Goal: Information Seeking & Learning: Find specific page/section

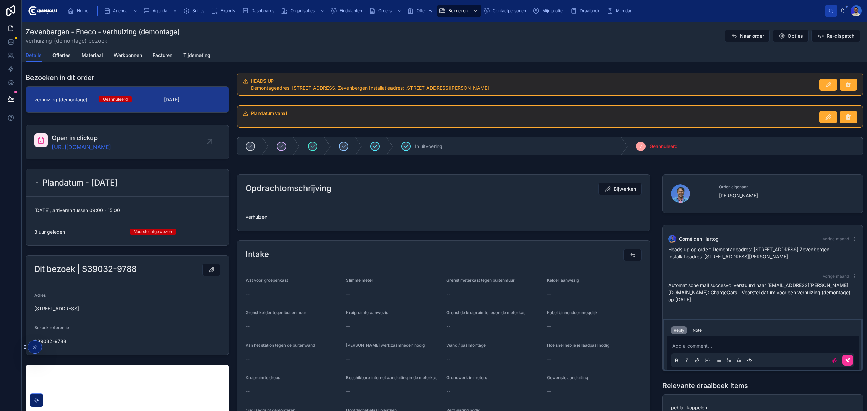
click at [741, 33] on span "Naar order" at bounding box center [752, 35] width 24 height 7
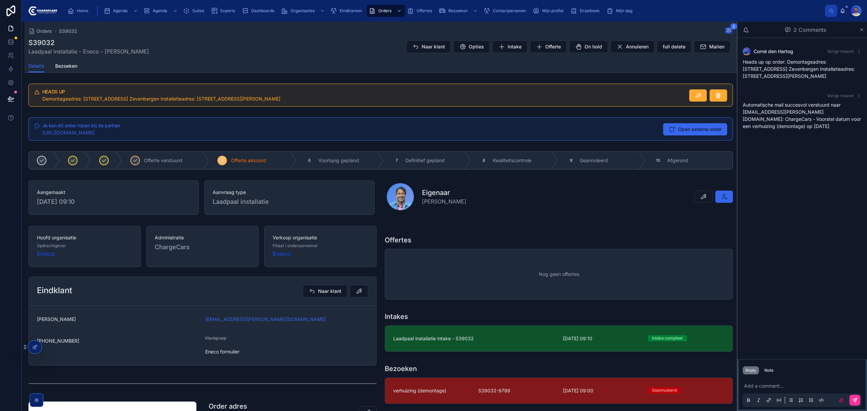
scroll to position [45, 0]
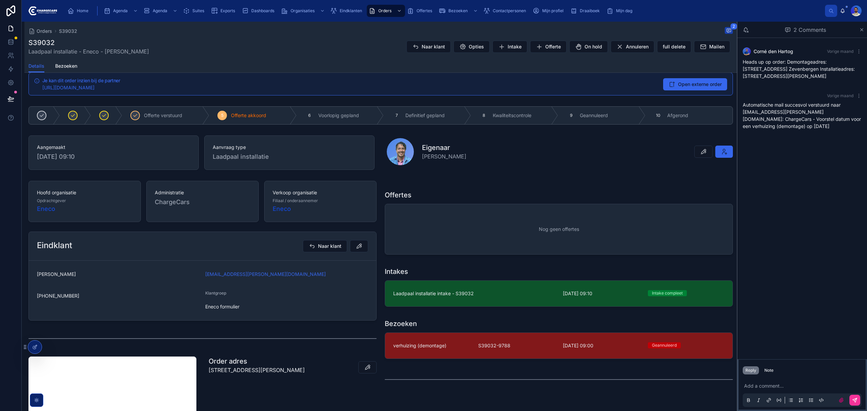
click at [758, 385] on p at bounding box center [803, 386] width 119 height 7
click at [775, 370] on button "Note" at bounding box center [768, 370] width 15 height 8
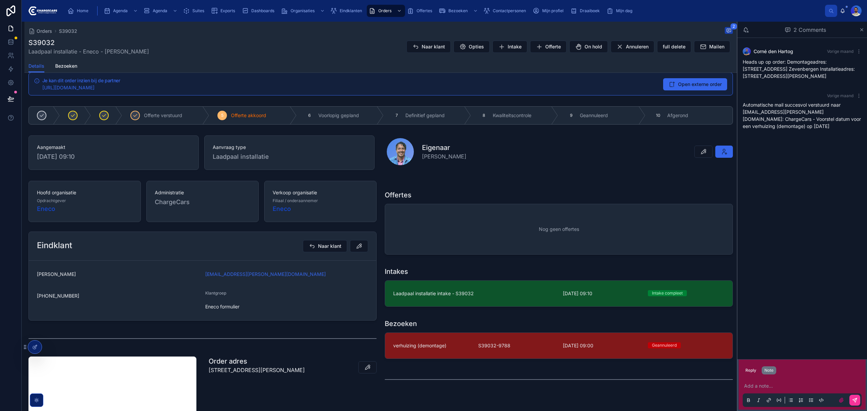
click at [765, 387] on p at bounding box center [803, 386] width 119 height 7
click at [764, 366] on span "[PERSON_NAME]" at bounding box center [797, 367] width 82 height 7
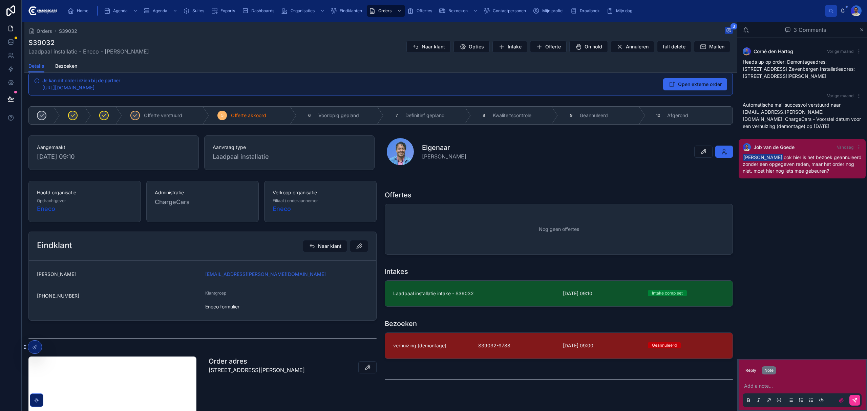
click at [421, 48] on span "Naar klant" at bounding box center [432, 46] width 23 height 7
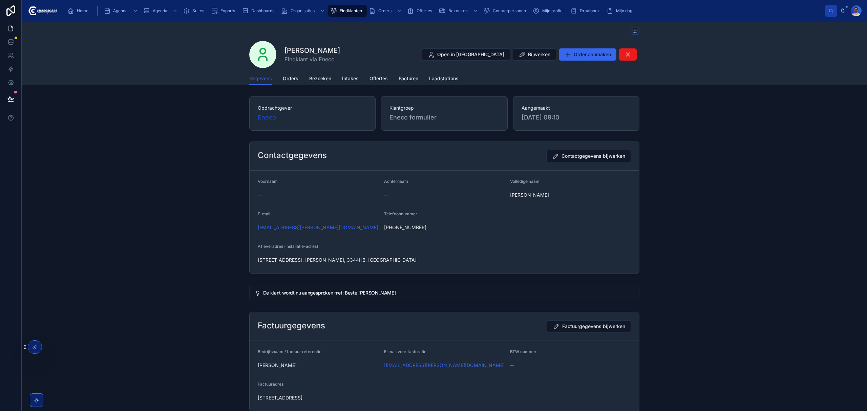
click at [283, 82] on span "Orders" at bounding box center [291, 78] width 16 height 7
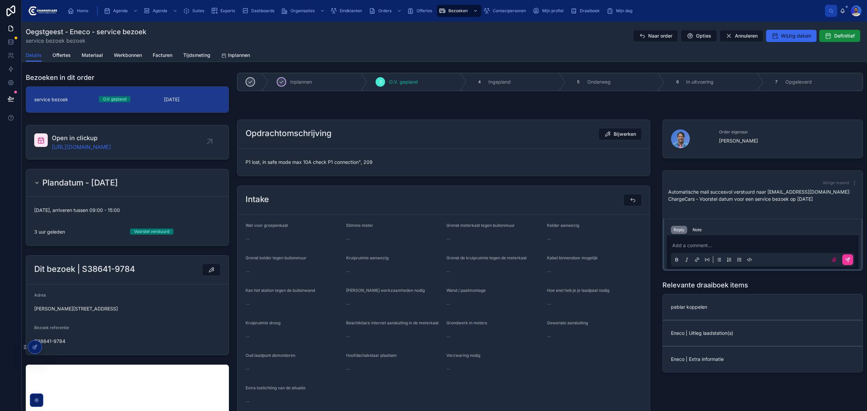
click at [653, 38] on span "Naar order" at bounding box center [660, 35] width 24 height 7
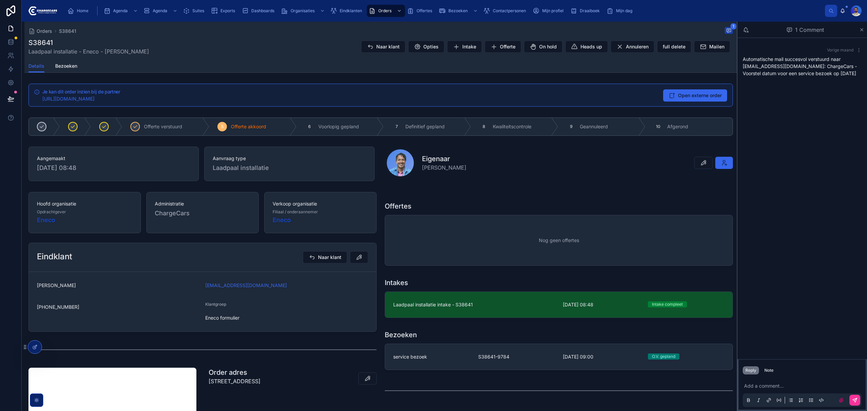
click at [391, 50] on span "Naar klant" at bounding box center [387, 46] width 23 height 7
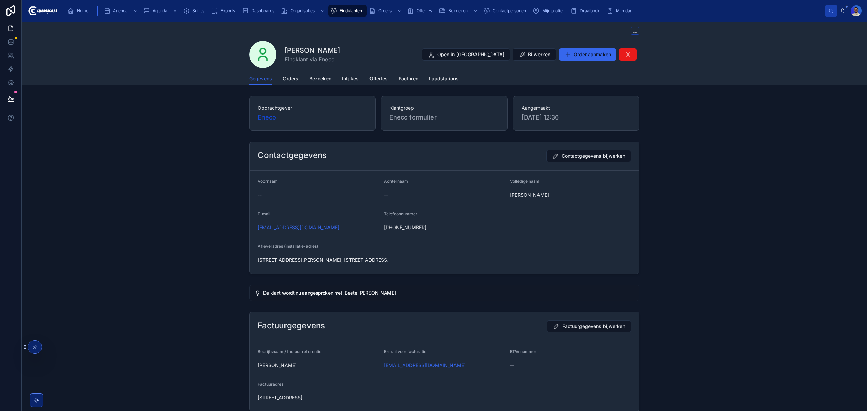
click at [299, 72] on div "Gegevens Orders Bezoeken Intakes Offertes Facturen Laadstations" at bounding box center [444, 78] width 390 height 13
click at [293, 77] on span "Orders" at bounding box center [291, 78] width 16 height 7
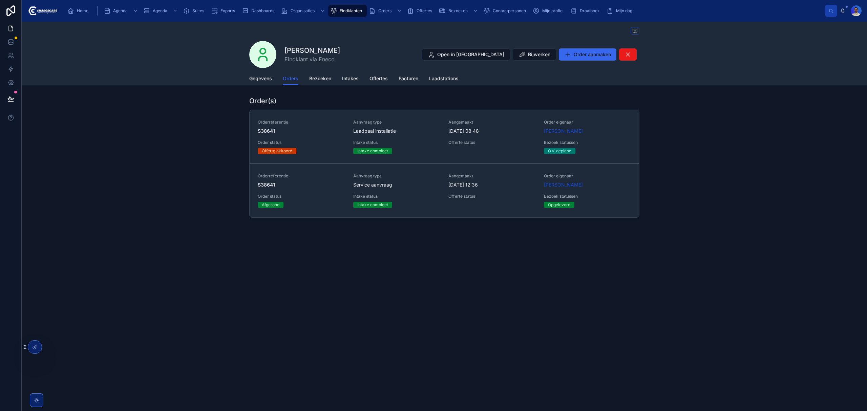
click at [432, 145] on span "Intake status" at bounding box center [396, 142] width 87 height 5
click at [0, 0] on span "Delete" at bounding box center [0, 0] width 0 height 0
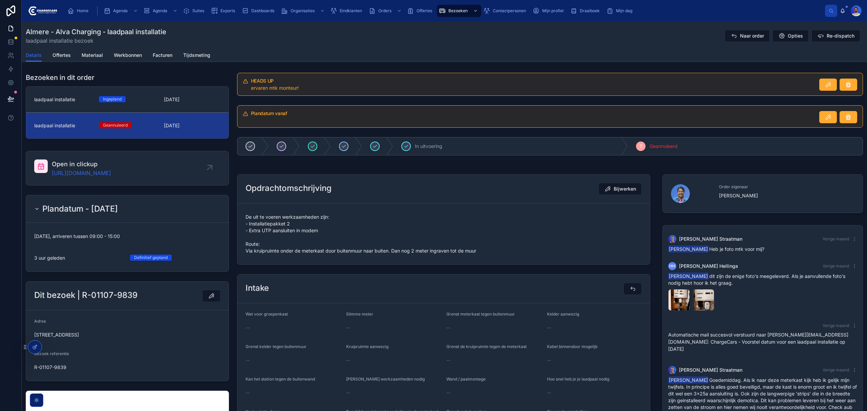
scroll to position [263, 0]
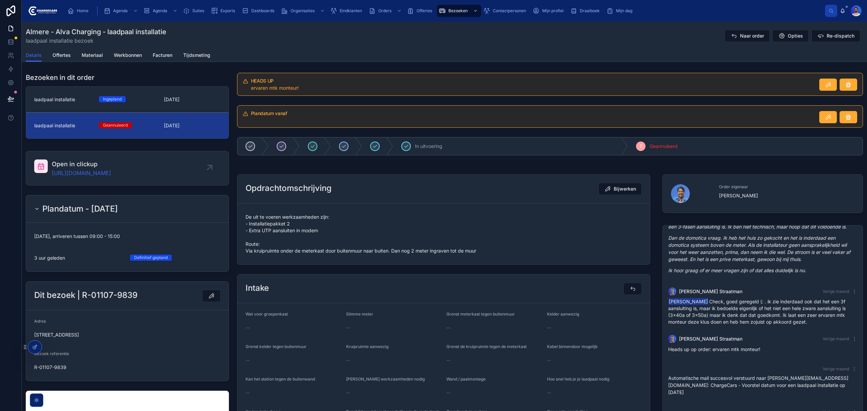
click at [173, 122] on link "laadpaal installatie Geannuleerd 6-10-2025" at bounding box center [127, 126] width 202 height 26
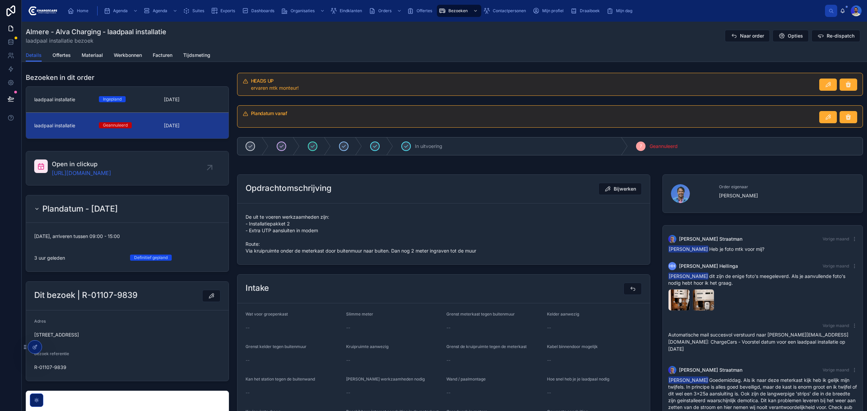
scroll to position [263, 0]
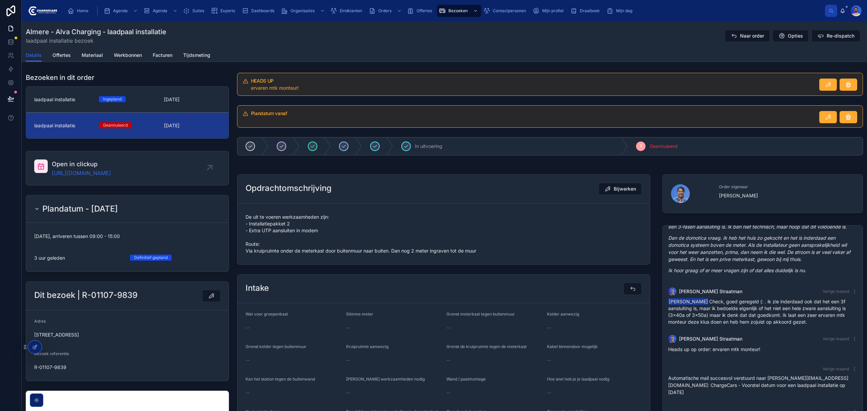
click at [746, 37] on span "Naar order" at bounding box center [752, 35] width 24 height 7
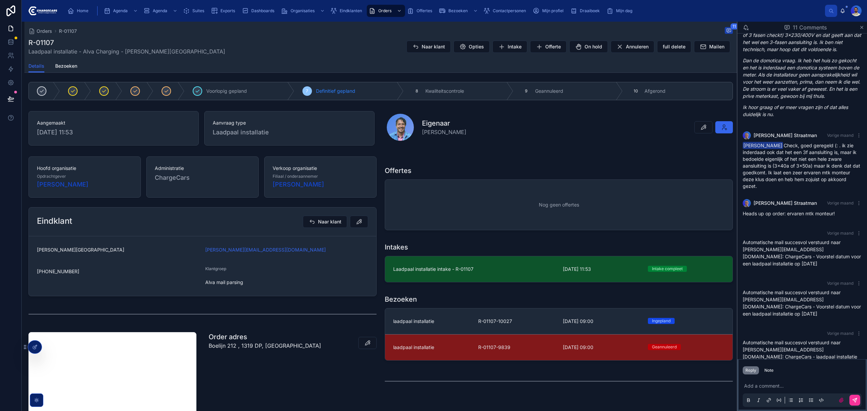
scroll to position [90, 0]
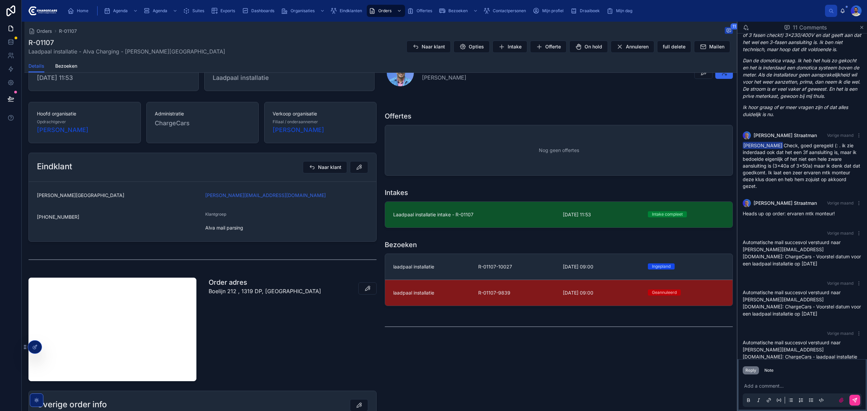
drag, startPoint x: 707, startPoint y: 297, endPoint x: 636, endPoint y: 323, distance: 76.2
click at [630, 341] on div "Offertes Nog geen offertes Intakes Laadpaal installatie intake - R-01107 18-9-2…" at bounding box center [558, 228] width 356 height 258
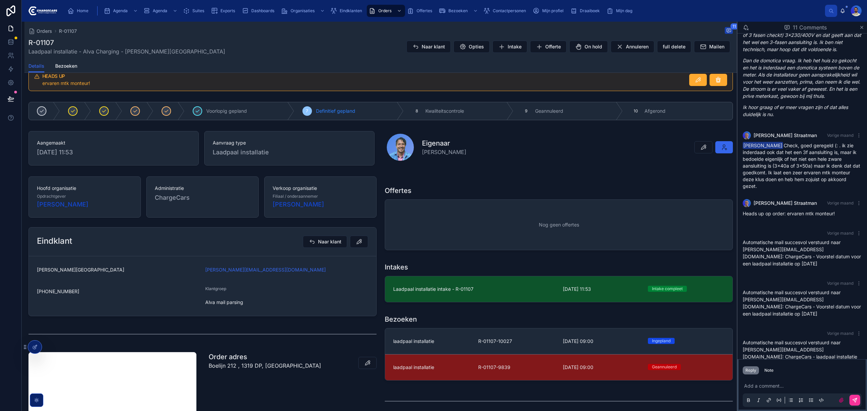
scroll to position [0, 0]
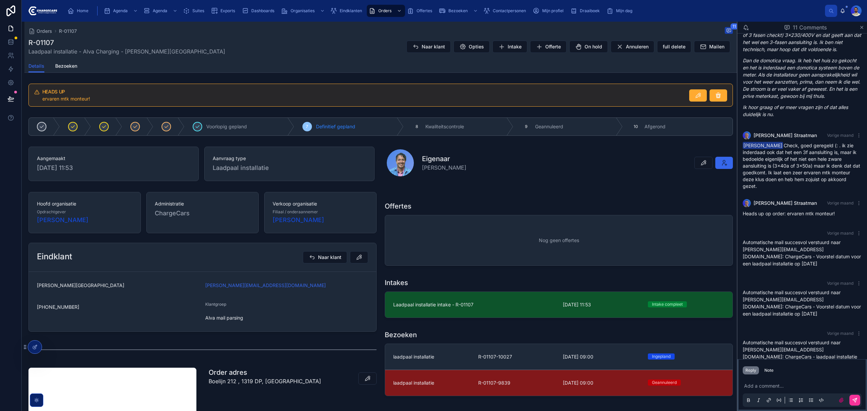
click at [424, 45] on span "Naar klant" at bounding box center [432, 46] width 23 height 7
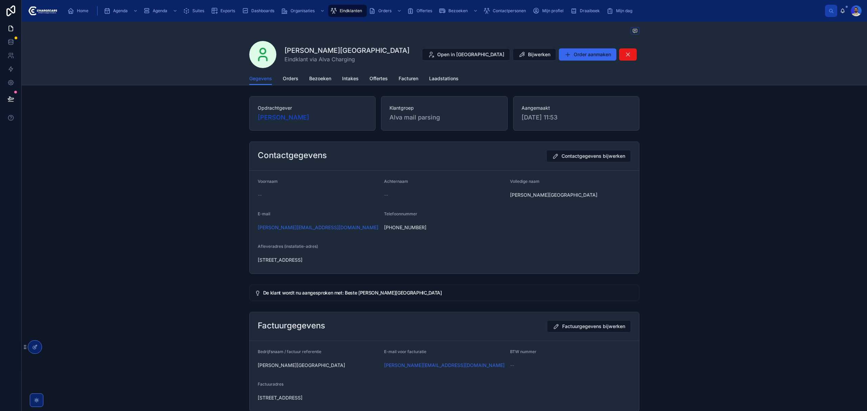
click at [311, 76] on span "Bezoeken" at bounding box center [320, 78] width 22 height 7
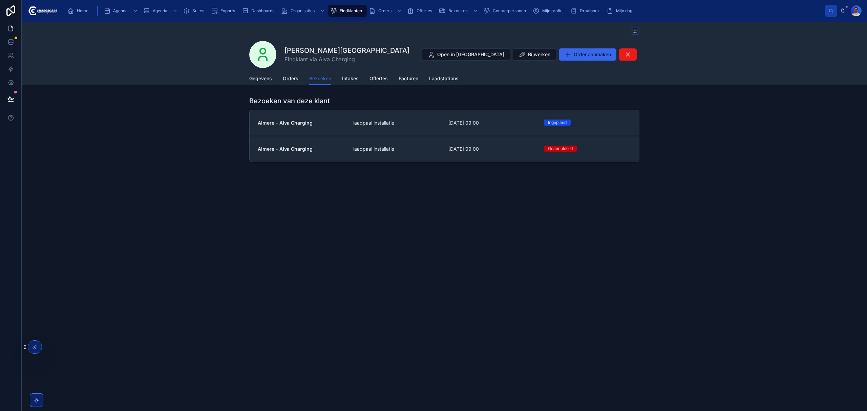
click at [424, 147] on div "laadpaal installatie" at bounding box center [396, 149] width 87 height 7
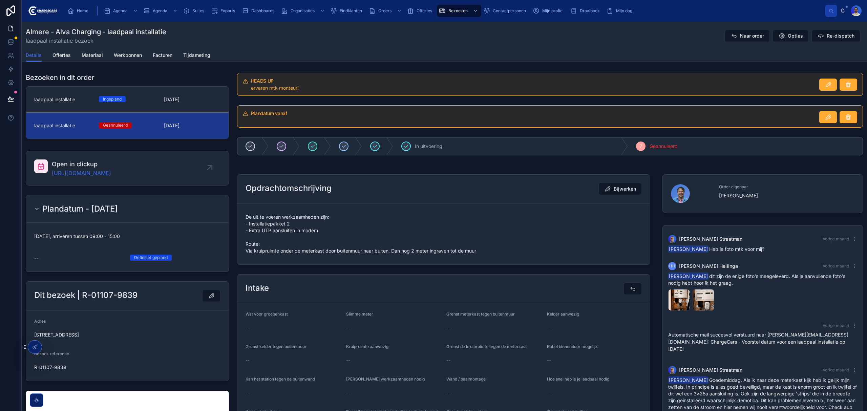
scroll to position [263, 0]
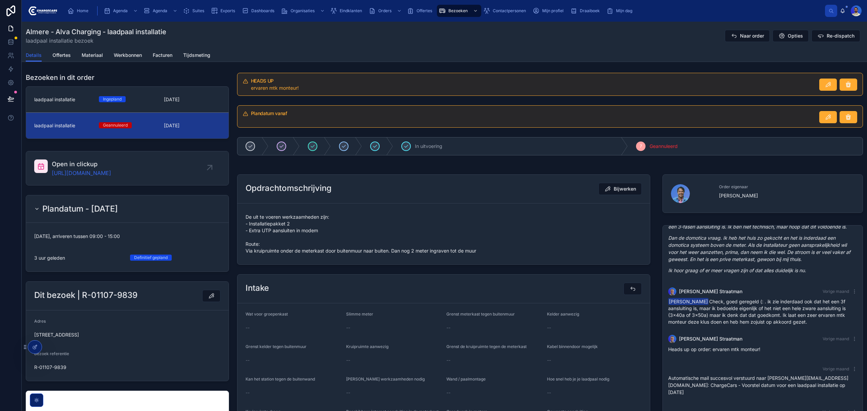
click at [778, 32] on icon at bounding box center [781, 35] width 7 height 7
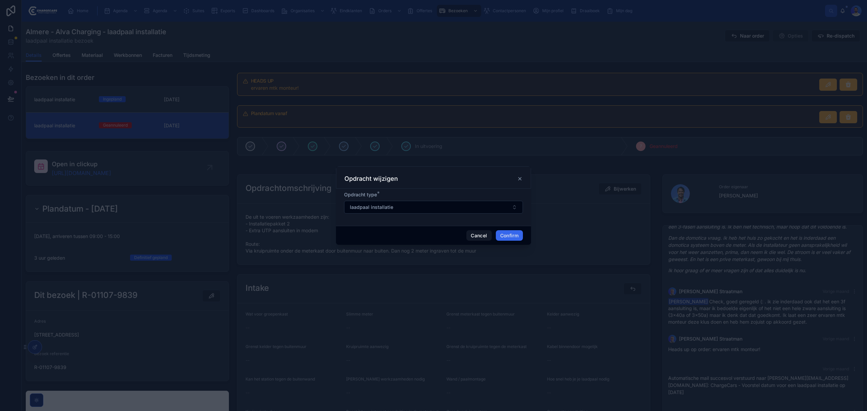
drag, startPoint x: 526, startPoint y: 177, endPoint x: 520, endPoint y: 181, distance: 7.3
click at [524, 179] on div "Opdracht wijzigen" at bounding box center [433, 177] width 195 height 22
click at [520, 181] on div "Opdracht wijzigen" at bounding box center [433, 179] width 178 height 8
click at [518, 180] on icon at bounding box center [519, 178] width 5 height 5
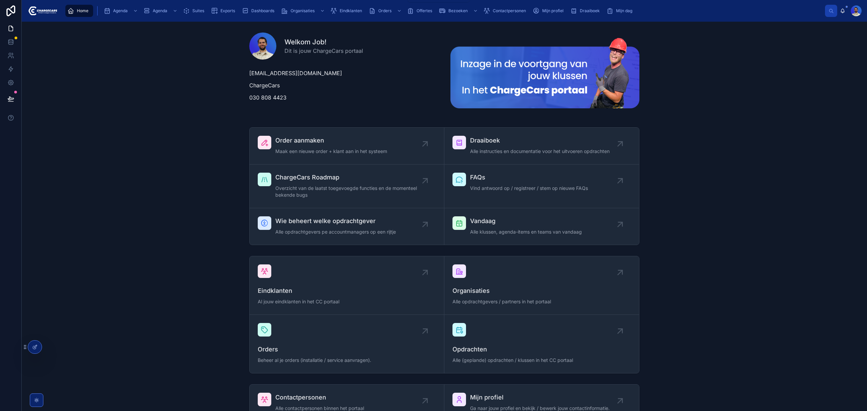
click at [391, 10] on span "Orders" at bounding box center [384, 10] width 13 height 5
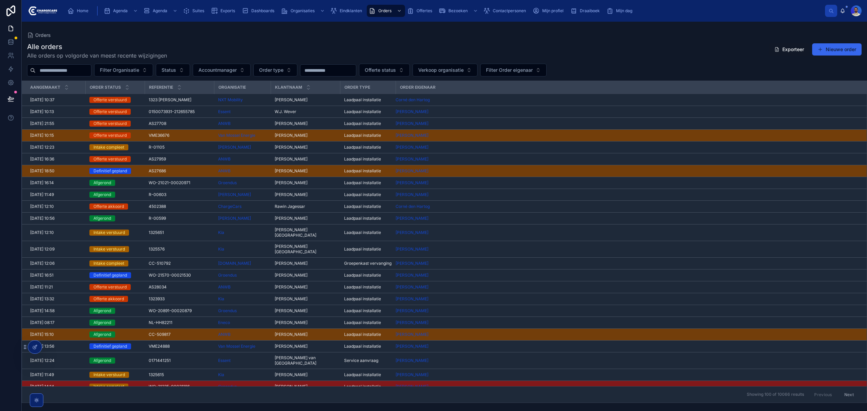
click at [82, 71] on input "text" at bounding box center [64, 70] width 56 height 9
paste input "********"
type input "********"
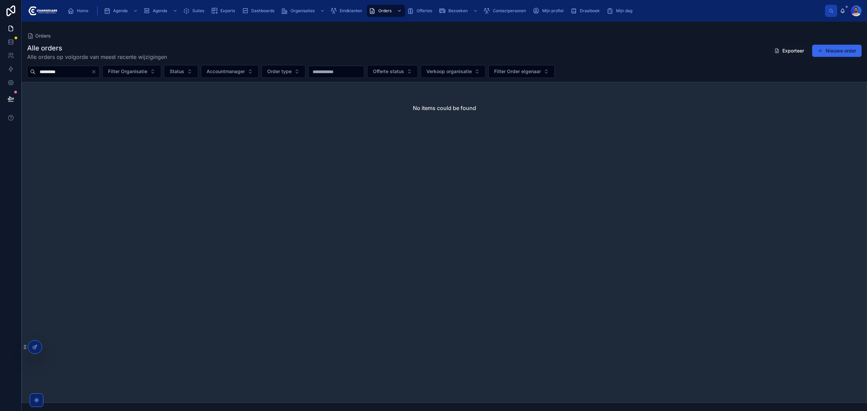
click at [343, 8] on span "Eindklanten" at bounding box center [351, 10] width 22 height 5
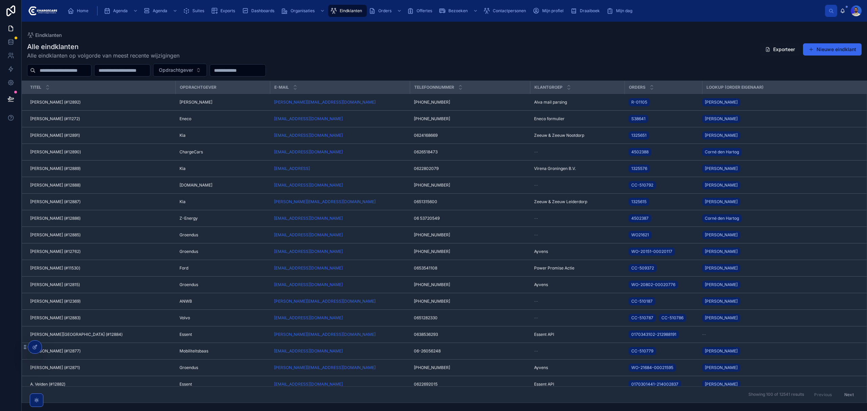
click at [72, 71] on input "text" at bounding box center [64, 70] width 56 height 9
type input "*******"
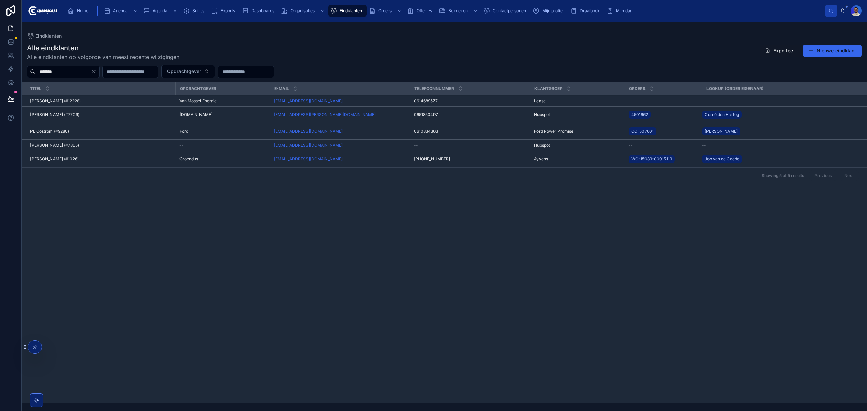
click at [121, 98] on td "Wim van Oostrom (#12228) Wim van Oostrom (#12228)" at bounding box center [98, 100] width 153 height 11
click at [118, 102] on div "Wim van Oostrom (#12228) Wim van Oostrom (#12228)" at bounding box center [100, 100] width 141 height 5
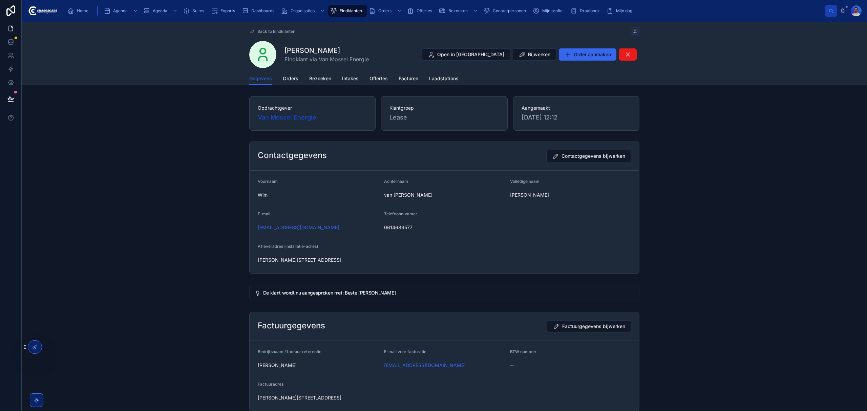
click at [290, 79] on span "Orders" at bounding box center [291, 78] width 16 height 7
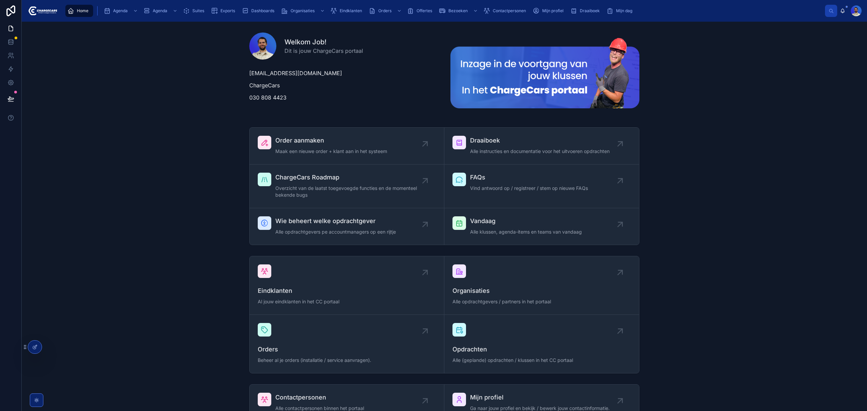
click at [388, 5] on link "Orders" at bounding box center [386, 11] width 38 height 12
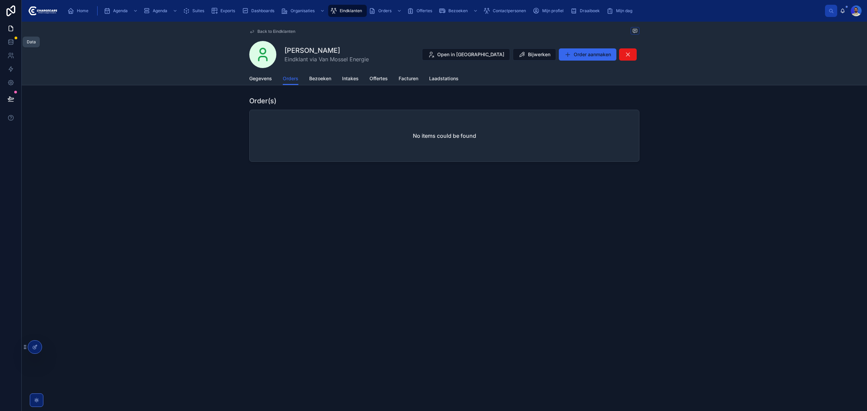
click at [12, 45] on icon at bounding box center [10, 42] width 7 height 7
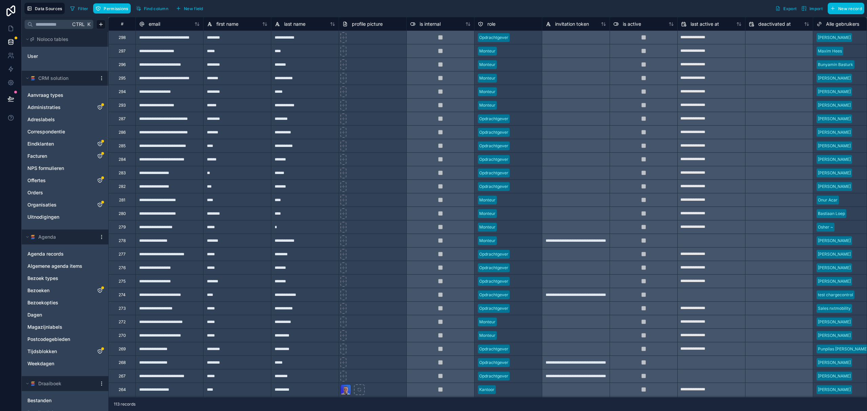
click at [41, 193] on span "Orders" at bounding box center [35, 192] width 16 height 7
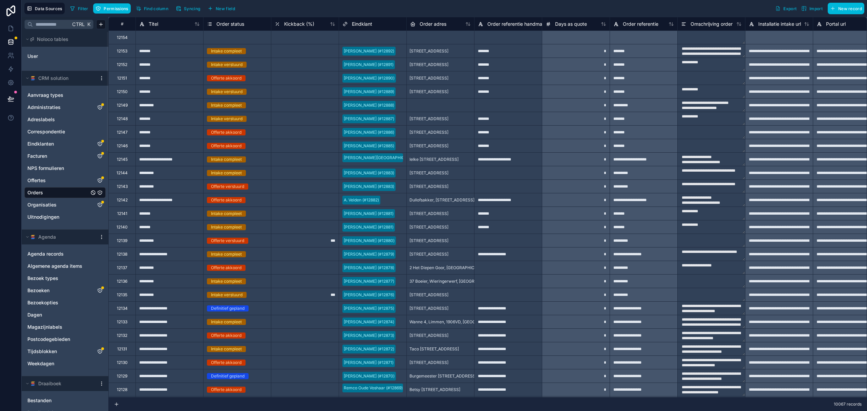
click at [192, 8] on span "Syncing" at bounding box center [192, 8] width 16 height 5
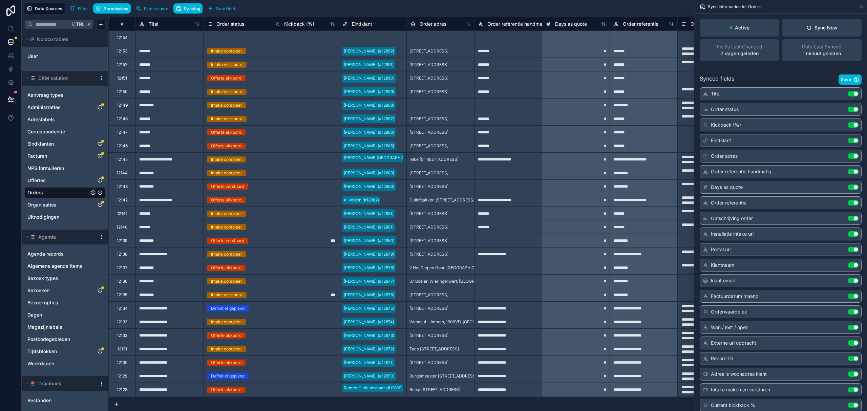
click at [816, 24] on div "Sync Now" at bounding box center [821, 27] width 31 height 7
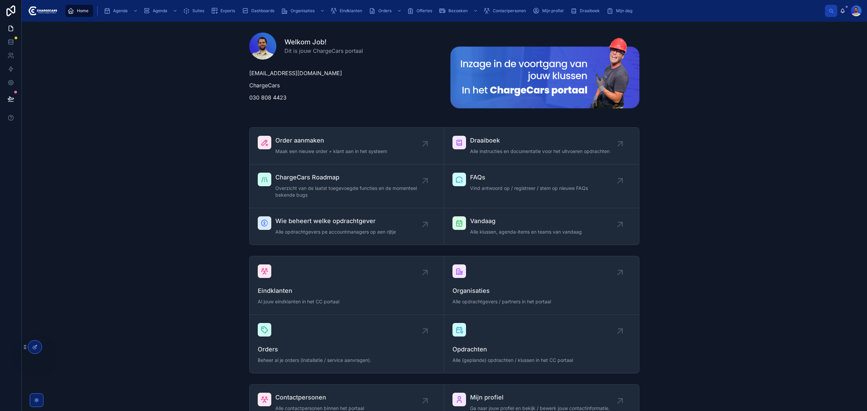
click at [354, 11] on span "Eindklanten" at bounding box center [351, 10] width 22 height 5
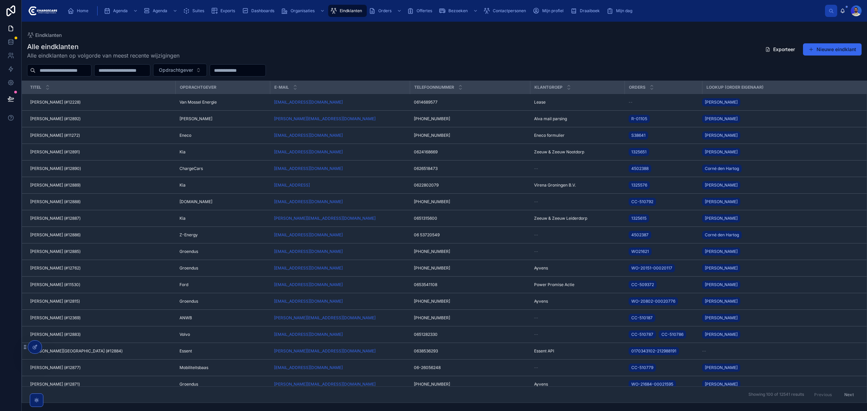
click at [82, 70] on input "text" at bounding box center [64, 70] width 56 height 9
type input "*******"
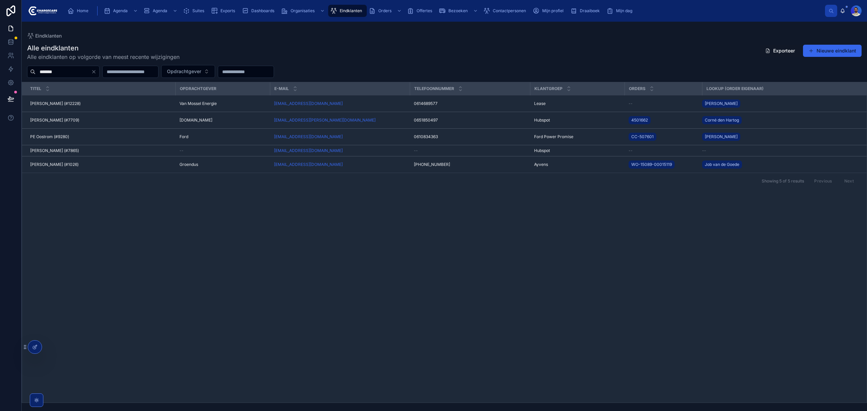
click at [94, 104] on div "Wim van Oostrom (#12228) Wim van Oostrom (#12228)" at bounding box center [100, 103] width 141 height 5
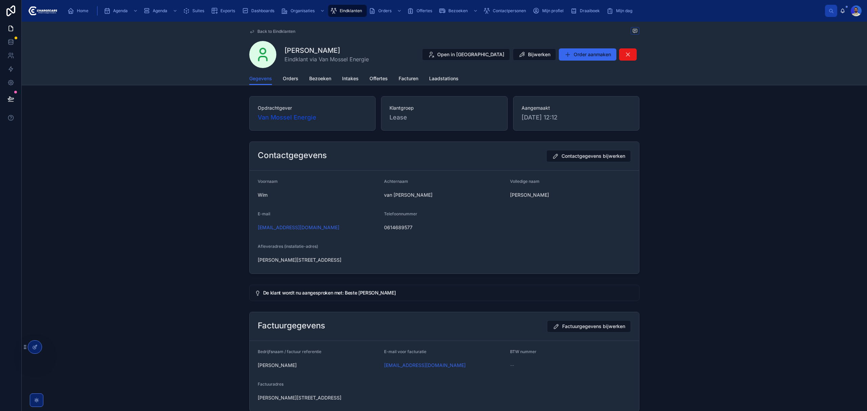
click at [289, 77] on span "Orders" at bounding box center [291, 78] width 16 height 7
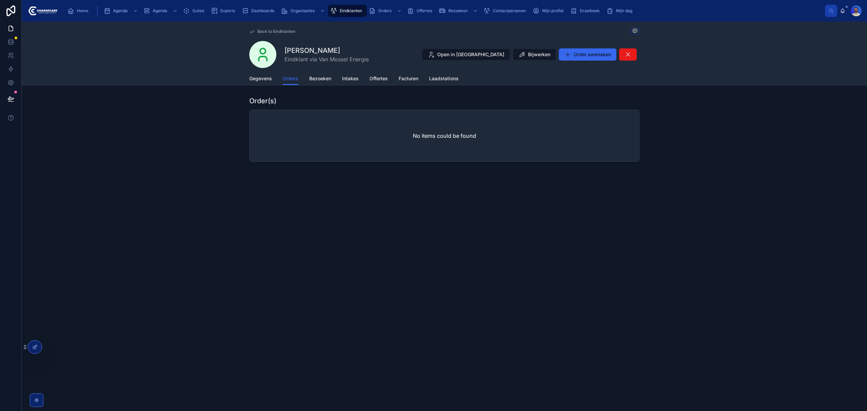
click at [371, 74] on link "Offertes" at bounding box center [378, 79] width 18 height 14
click at [313, 136] on link "QT_29384 - Laadpaal installatie - QT_29384 Aangemaakt [DATE] 14:05 -- Verstuurd" at bounding box center [443, 143] width 389 height 34
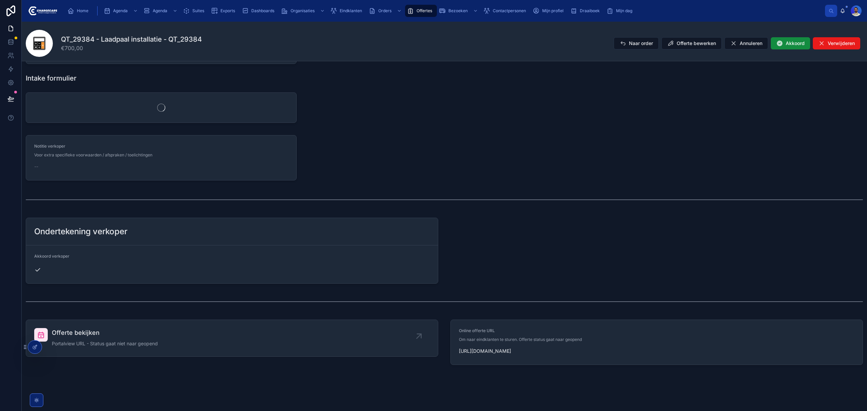
scroll to position [357, 0]
click at [97, 344] on span "Portalview URL - Status gaat niet naar geopend" at bounding box center [105, 343] width 106 height 7
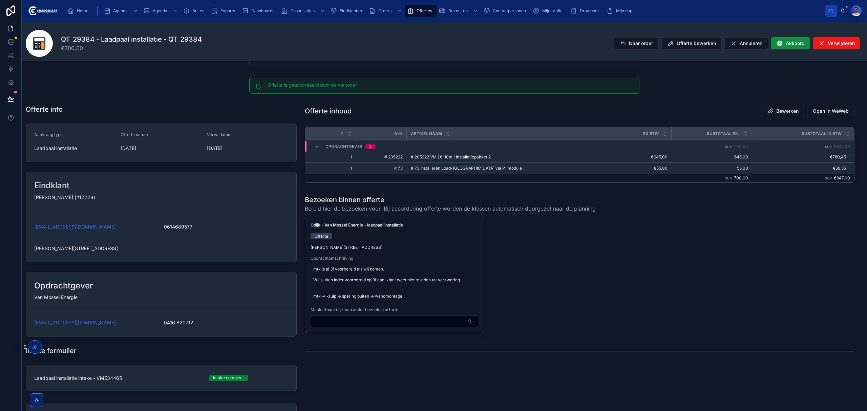
scroll to position [0, 0]
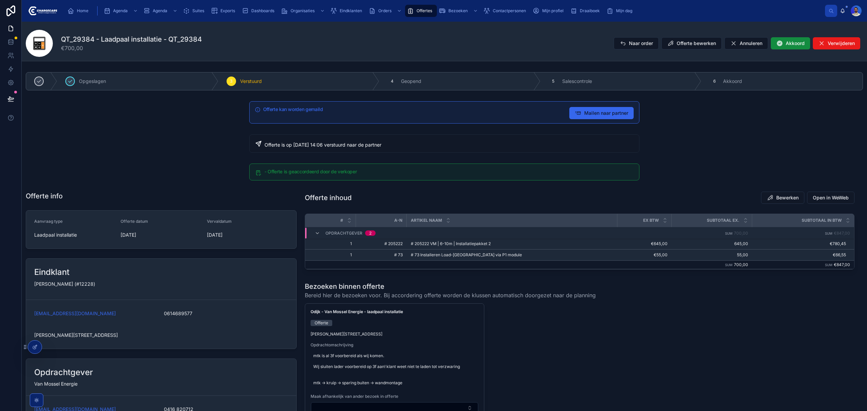
drag, startPoint x: 634, startPoint y: 42, endPoint x: 479, endPoint y: 1, distance: 161.0
click at [634, 42] on span "Naar order" at bounding box center [641, 43] width 24 height 7
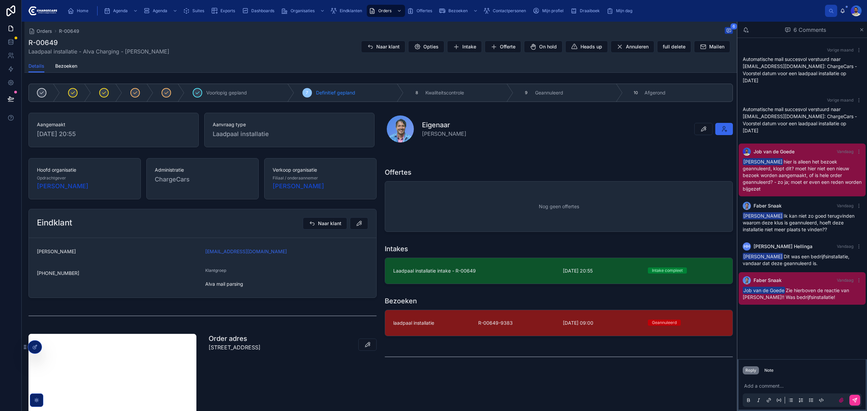
click at [784, 323] on div "Vorige maand Automatische mail succesvol verstuurd naar titus.kamphuis@festool.…" at bounding box center [802, 198] width 130 height 321
click at [775, 342] on div "Vorige maand Automatische mail succesvol verstuurd naar titus.kamphuis@festool.…" at bounding box center [802, 198] width 130 height 321
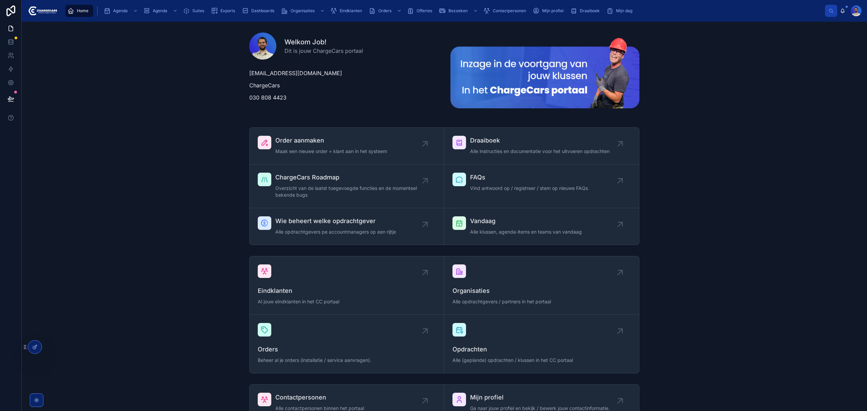
click at [510, 238] on link "Vandaag Alle klussen, agenda-items en teams van vandaag" at bounding box center [541, 226] width 195 height 37
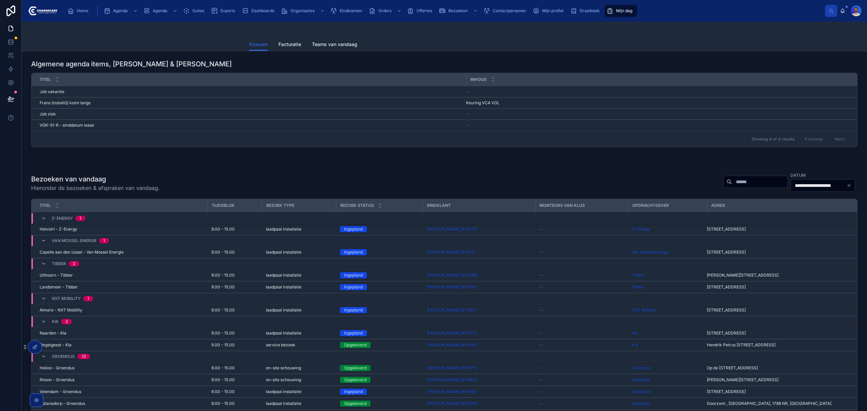
click at [716, 139] on div "Showing 4 of 4 results Previous Next" at bounding box center [443, 139] width 825 height 16
click at [743, 184] on input "text" at bounding box center [760, 181] width 56 height 9
type input "******"
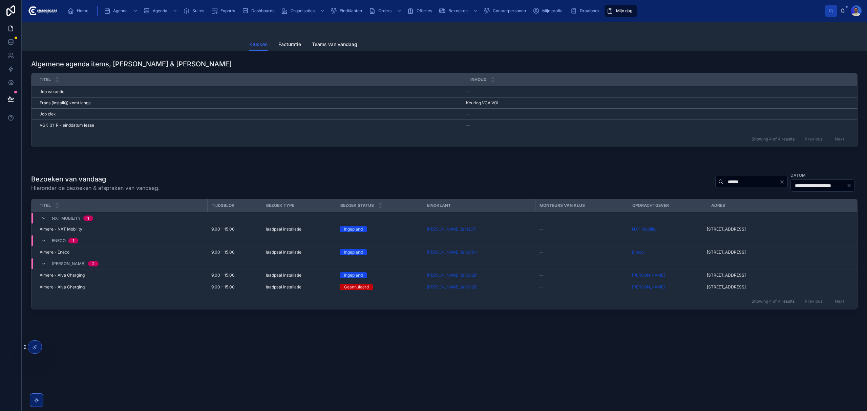
click at [532, 277] on td "J. Rombout (#12028)" at bounding box center [478, 275] width 112 height 12
click at [210, 275] on td "9.00 - 15.00" at bounding box center [234, 275] width 55 height 12
click at [220, 278] on span "9.00 - 15.00" at bounding box center [222, 275] width 23 height 5
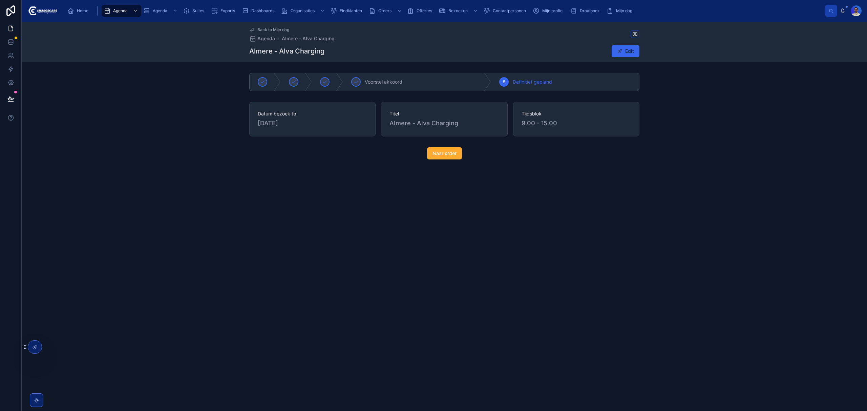
click at [440, 159] on button "Naar order" at bounding box center [444, 153] width 35 height 12
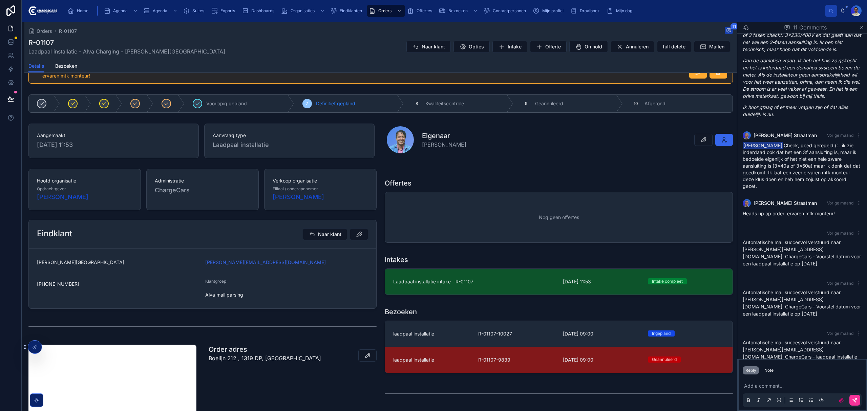
scroll to position [45, 0]
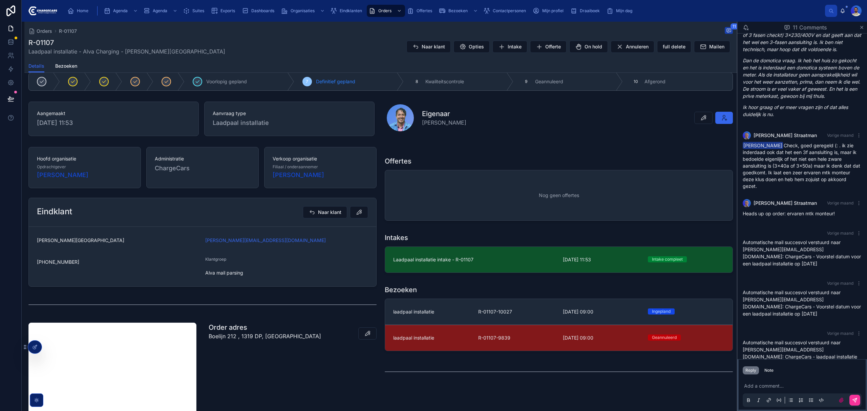
click at [465, 312] on div "laadpaal installatie" at bounding box center [431, 311] width 77 height 7
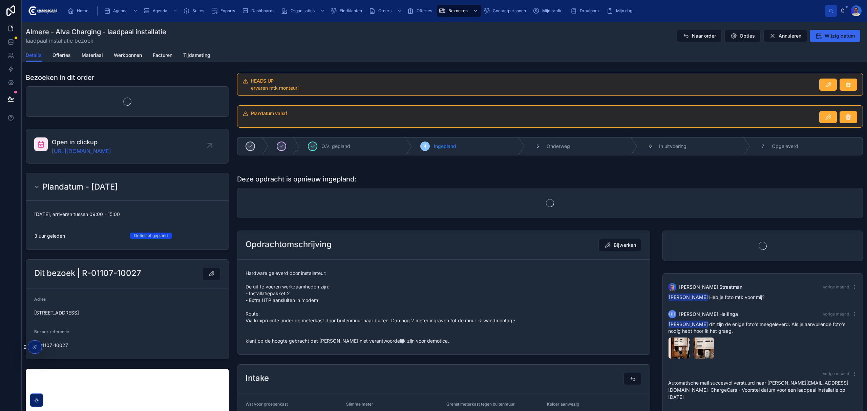
scroll to position [263, 0]
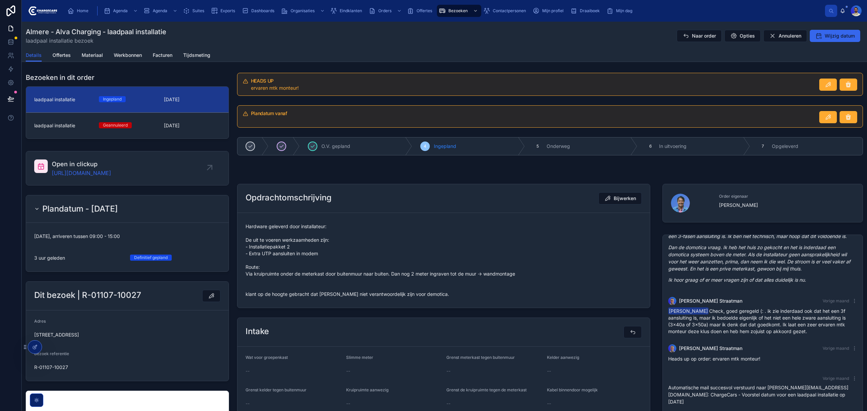
click at [111, 174] on link "https://app.clickup.com/t/86c5mau39" at bounding box center [81, 173] width 59 height 8
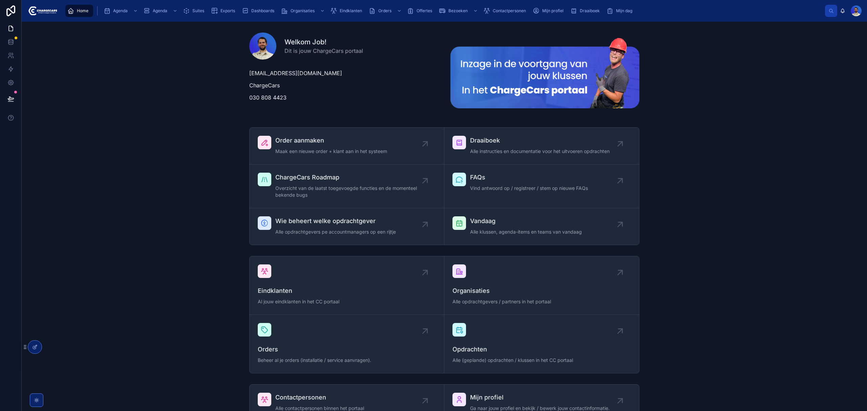
click at [341, 15] on div "Eindklanten" at bounding box center [347, 10] width 35 height 11
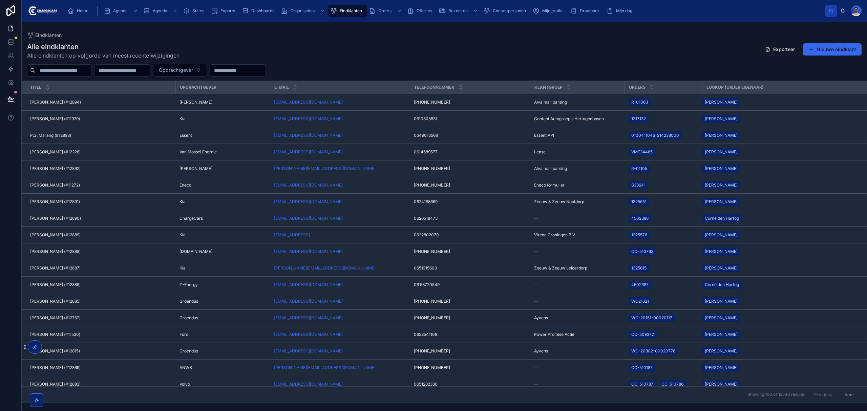
click at [85, 73] on input "text" at bounding box center [64, 70] width 56 height 9
type input "******"
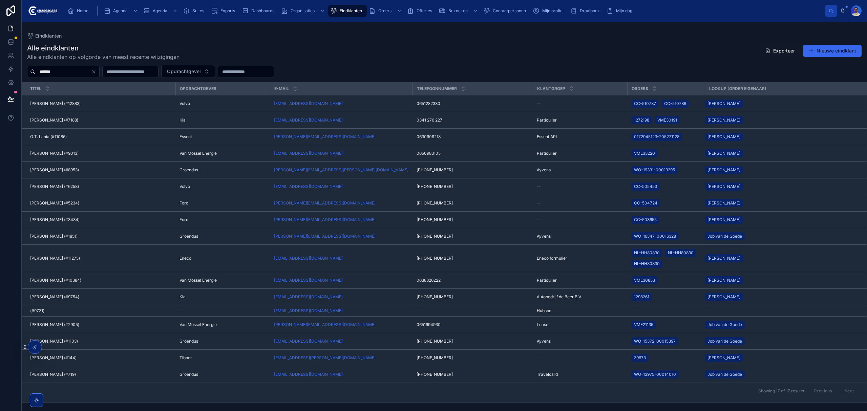
click at [117, 105] on div "Johann van der Geest (#12883) Johann van der Geest (#12883)" at bounding box center [100, 103] width 141 height 5
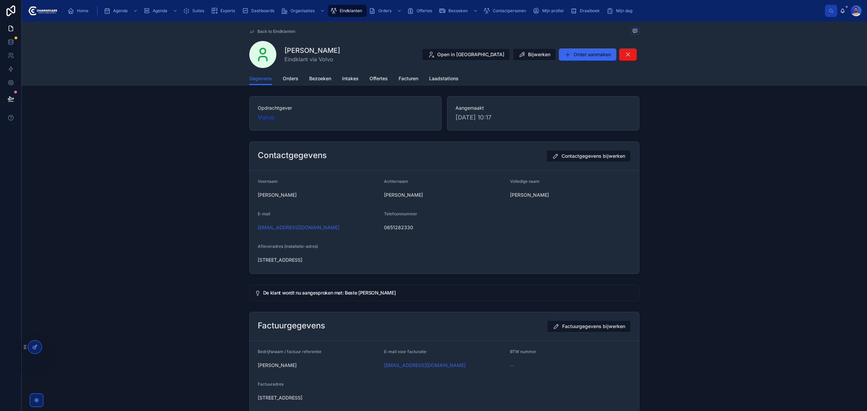
click at [293, 76] on span "Orders" at bounding box center [291, 78] width 16 height 7
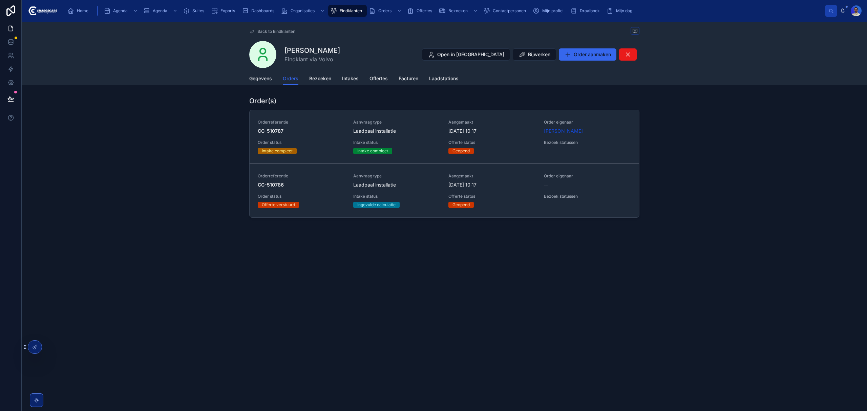
click at [422, 127] on div "Aanvraag type Laadpaal installatie" at bounding box center [396, 126] width 87 height 15
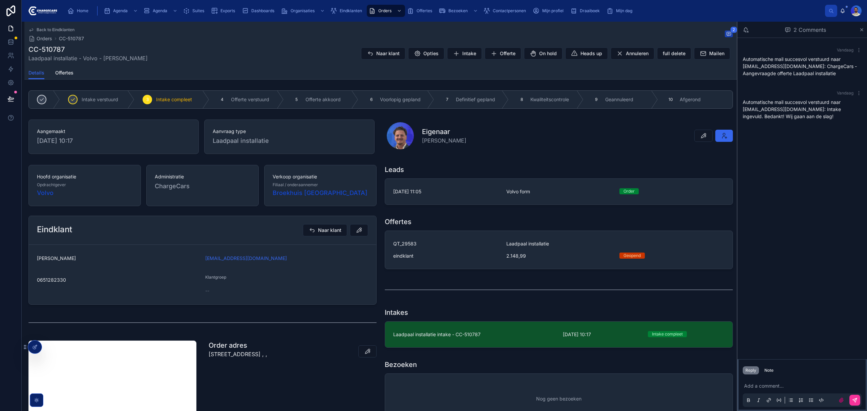
click at [458, 247] on span "QT_29583" at bounding box center [445, 243] width 105 height 7
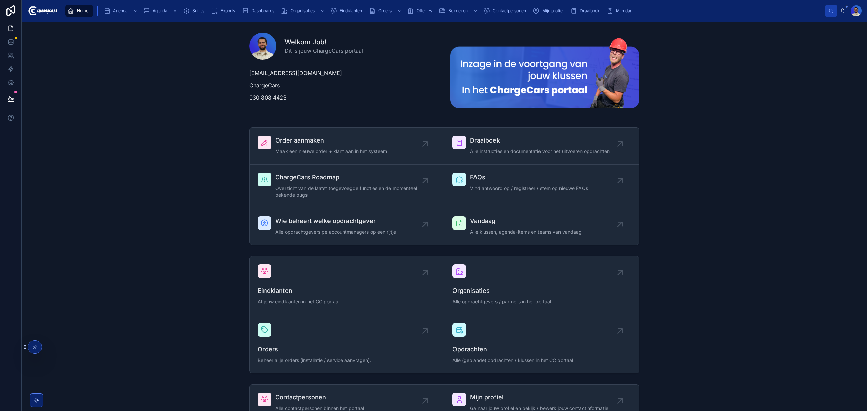
click at [695, 166] on div "Order aanmaken Maak een nieuwe order + klant aan in het systeem Draaiboek Alle …" at bounding box center [444, 186] width 834 height 123
click at [83, 14] on div "Home" at bounding box center [79, 10] width 24 height 11
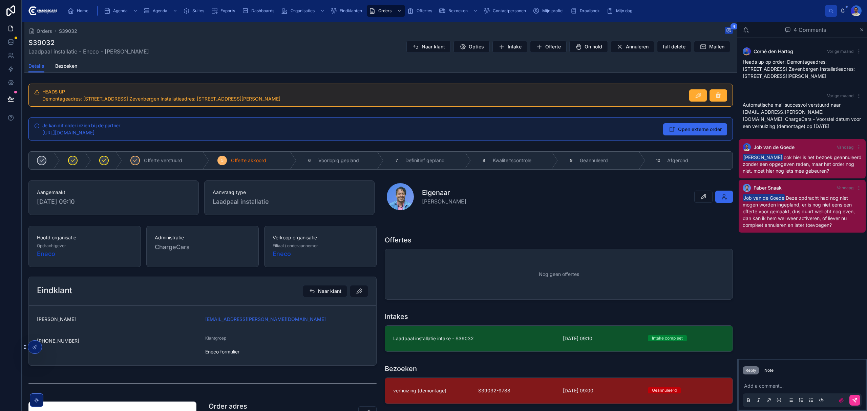
click at [761, 385] on p at bounding box center [803, 386] width 119 height 7
click at [771, 374] on div "Reply Note" at bounding box center [801, 370] width 127 height 11
click at [771, 372] on div "Note" at bounding box center [768, 370] width 9 height 5
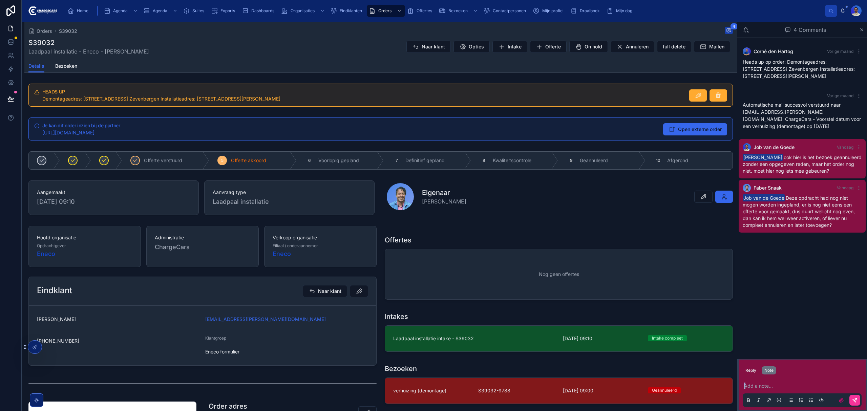
click at [759, 391] on div "Add a note..." at bounding box center [801, 392] width 119 height 28
click at [761, 388] on p at bounding box center [803, 386] width 119 height 7
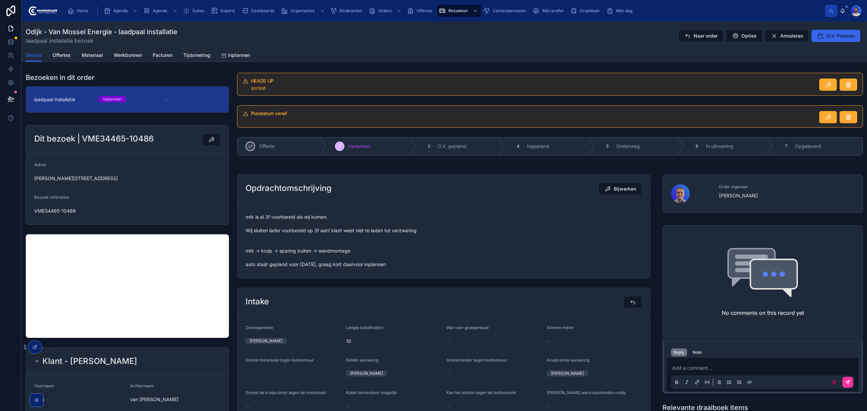
click at [819, 38] on button "O.V. Plannen" at bounding box center [835, 36] width 49 height 12
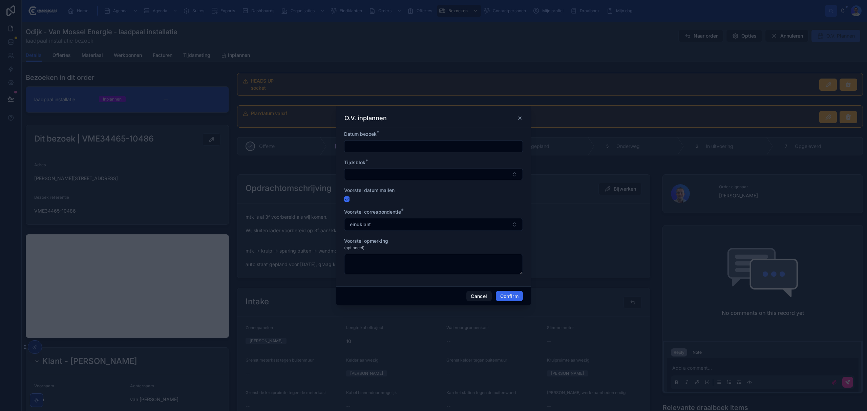
click at [398, 152] on form "Datum bezoek * [PERSON_NAME] * Voorstel datum mailen Voorstel correspondentie *…" at bounding box center [433, 206] width 179 height 150
click at [398, 148] on input "text" at bounding box center [433, 145] width 178 height 9
click at [472, 163] on button at bounding box center [469, 162] width 12 height 12
click at [443, 231] on button "19" at bounding box center [445, 231] width 12 height 12
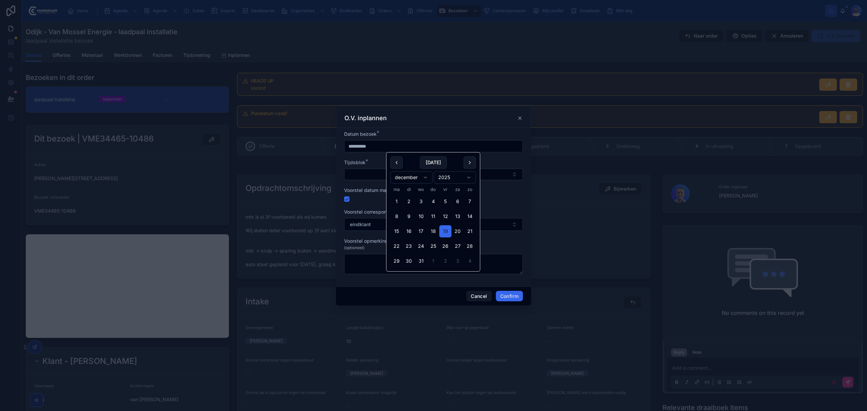
type input "**********"
click at [494, 181] on form "**********" at bounding box center [433, 206] width 179 height 150
click at [498, 173] on button "Select Button" at bounding box center [433, 175] width 179 height 12
click at [406, 221] on span "9.00 - 15.00" at bounding box center [402, 222] width 27 height 7
click at [511, 298] on button "Confirm" at bounding box center [509, 296] width 27 height 11
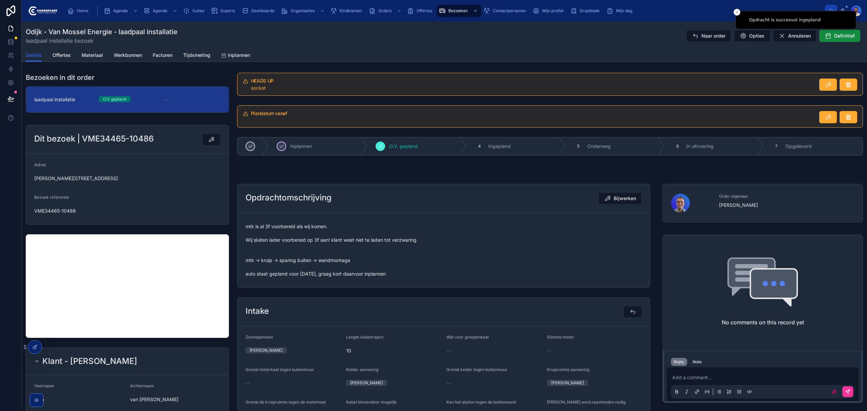
click at [378, 259] on span "mtk is al 3f voorbereid als wij komen. Wij sluiten lader voorbereid op 3f aan! …" at bounding box center [443, 250] width 396 height 54
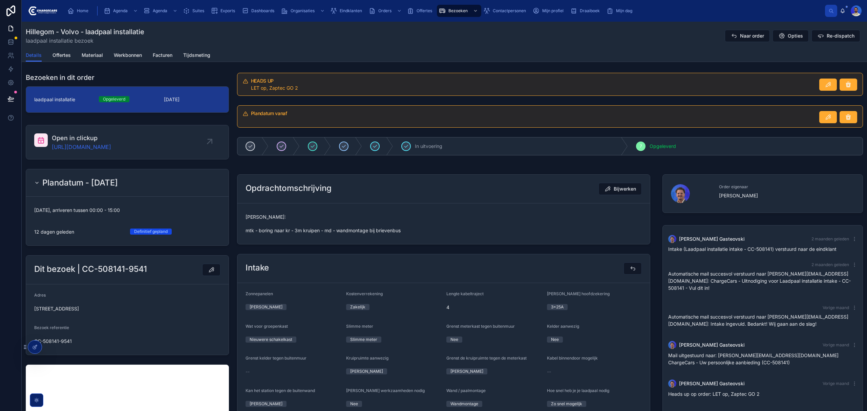
scroll to position [62, 0]
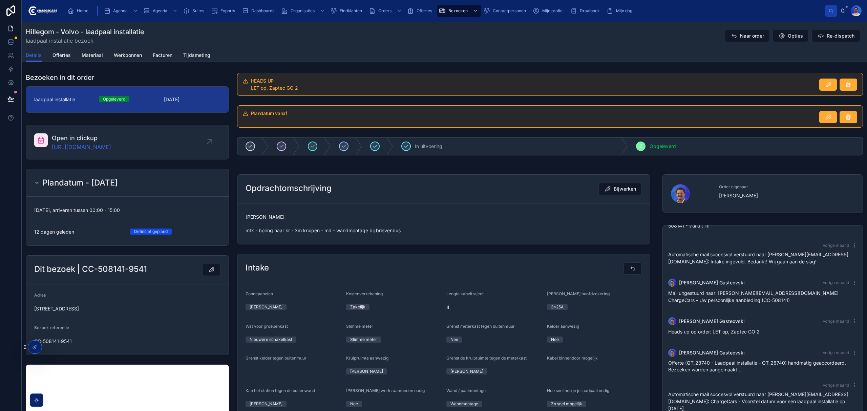
click at [731, 38] on icon at bounding box center [733, 35] width 7 height 7
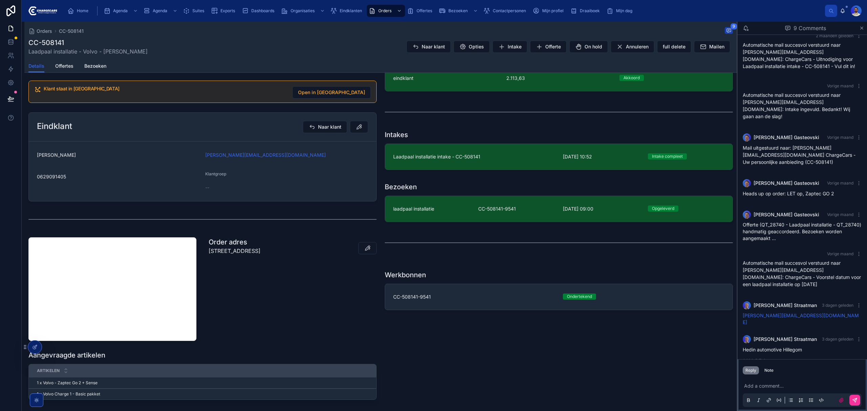
scroll to position [190, 0]
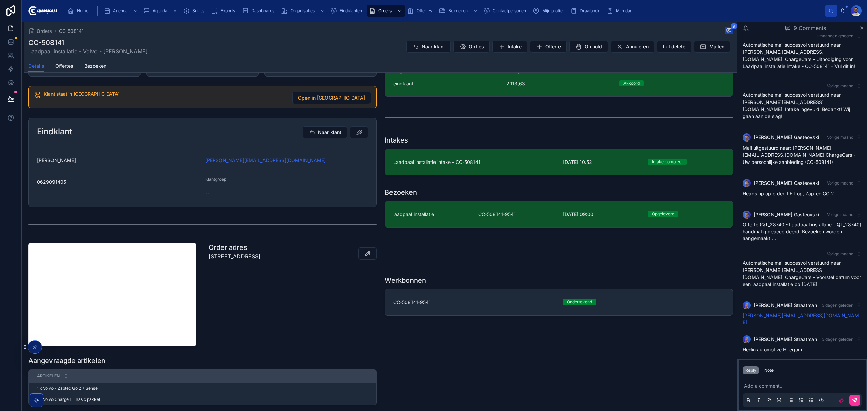
click at [423, 175] on link "Laadpaal installatie intake - CC-508141 7-8-2025 10:52 Intake compleet del" at bounding box center [558, 162] width 347 height 26
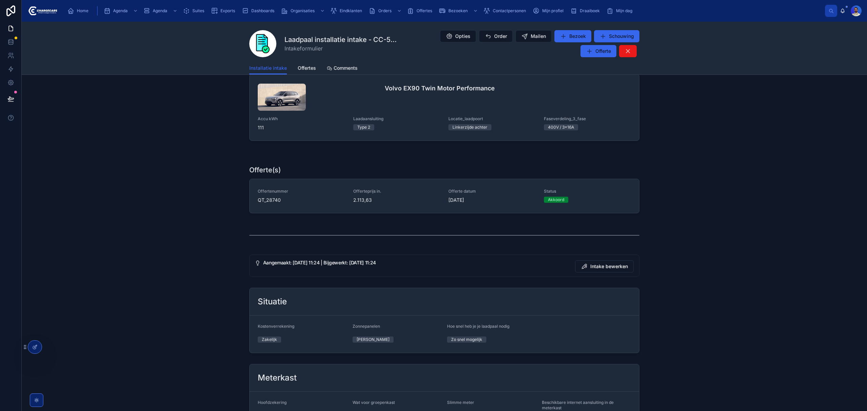
scroll to position [199, 0]
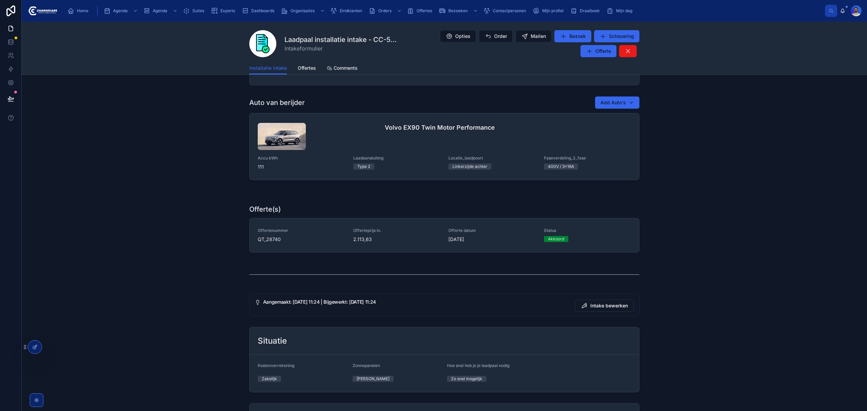
click at [468, 124] on h4 "Volvo EX90 Twin Motor Performance" at bounding box center [508, 127] width 246 height 9
click at [462, 132] on h4 "Volvo EX90 Twin Motor Performance" at bounding box center [508, 127] width 246 height 9
click at [463, 127] on h4 "Volvo EX90 Twin Motor Performance" at bounding box center [508, 127] width 246 height 9
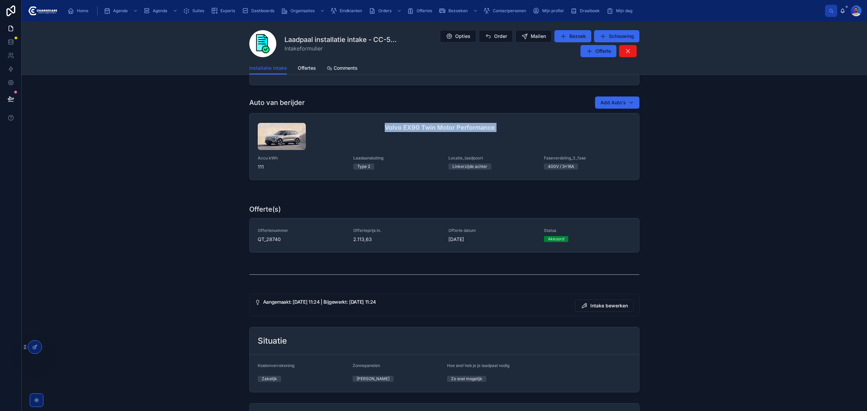
click at [463, 127] on h4 "Volvo EX90 Twin Motor Performance" at bounding box center [508, 127] width 246 height 9
copy h4 "Volvo EX90 Twin Motor Performance"
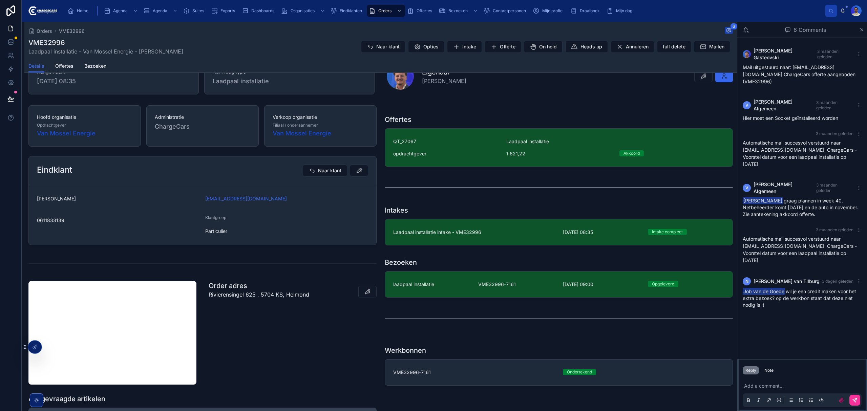
scroll to position [90, 0]
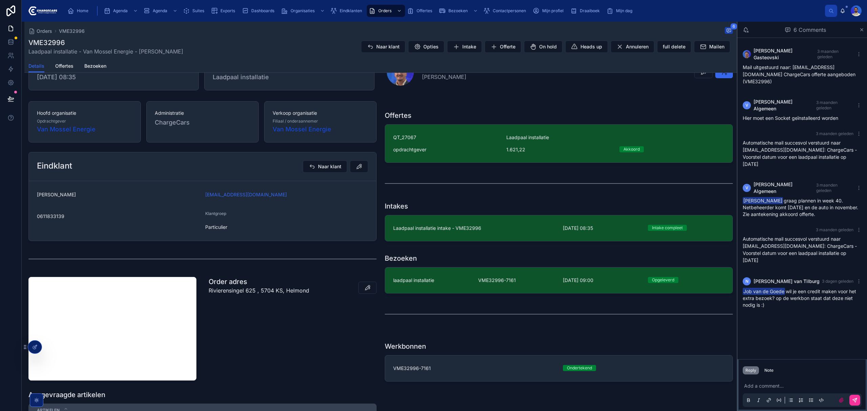
click at [510, 297] on div "Bezoeken laadpaal installatie VME32996-7161 30-9-2025 09:00 Opgeleverd" at bounding box center [558, 275] width 356 height 48
click at [494, 280] on span "VME32996-7161" at bounding box center [516, 280] width 77 height 7
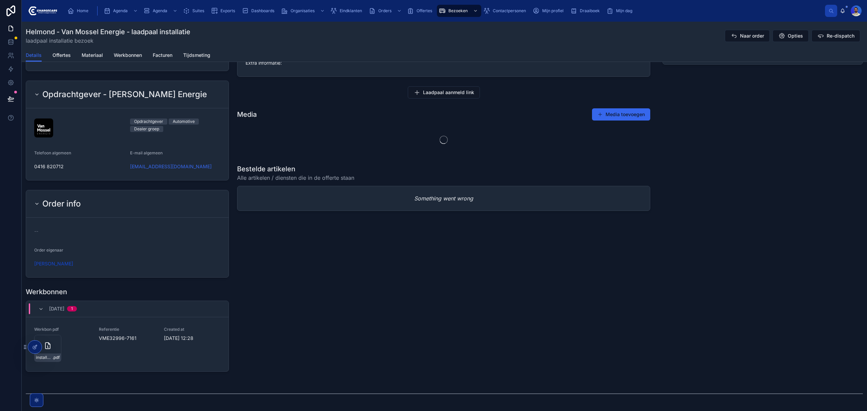
scroll to position [587, 0]
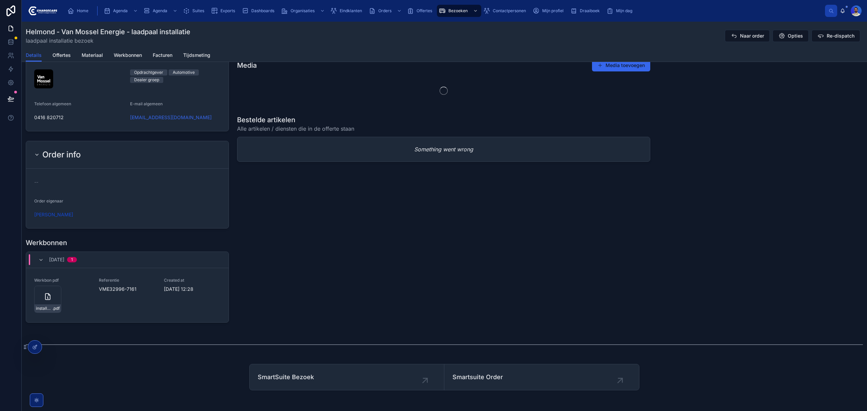
click at [54, 304] on div "installatie-werkbon_vme32996-7161_undefined-robbert-postma_86c4g7bkw .pdf" at bounding box center [47, 299] width 27 height 27
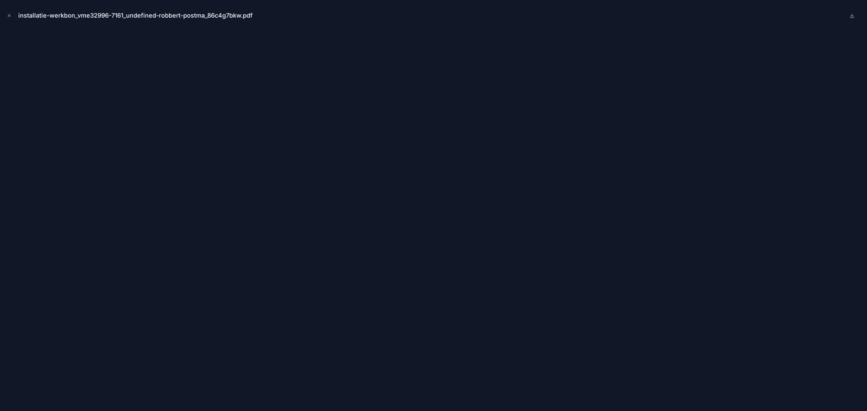
click at [12, 18] on button "Close modal" at bounding box center [8, 15] width 7 height 7
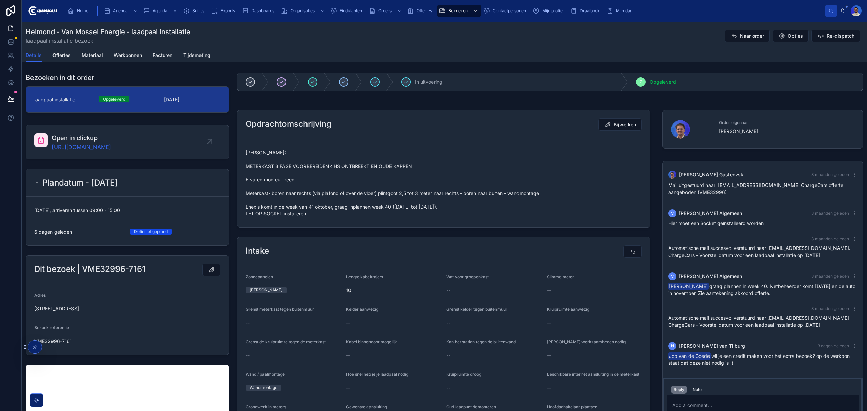
click at [53, 50] on link "Offertes" at bounding box center [61, 56] width 18 height 14
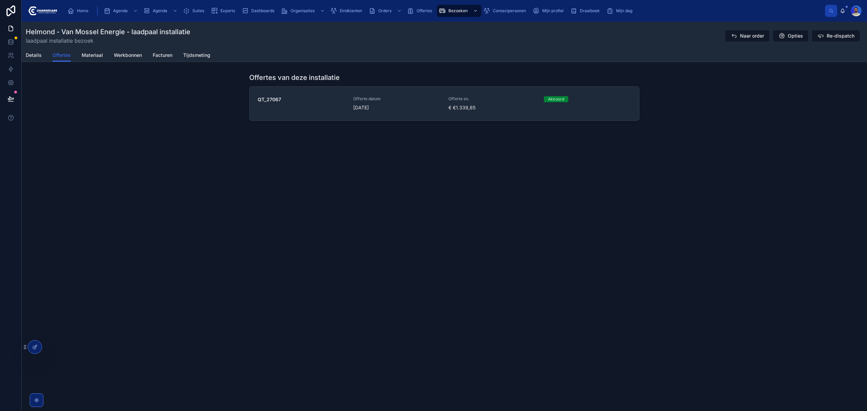
click at [32, 52] on span "Details" at bounding box center [34, 55] width 16 height 7
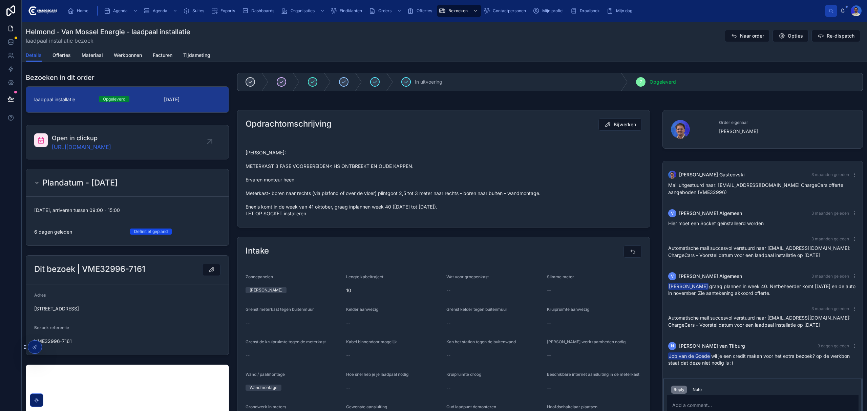
click at [82, 146] on link "https://app.clickup.com/t/86c4g7bkw" at bounding box center [81, 147] width 59 height 8
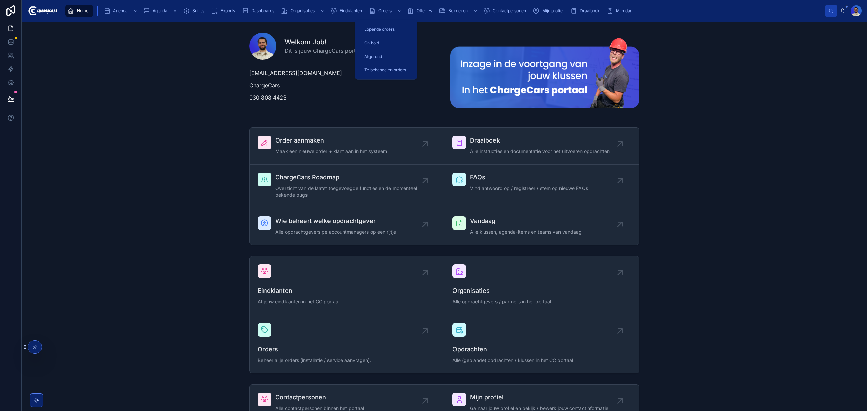
drag, startPoint x: 304, startPoint y: 6, endPoint x: 366, endPoint y: 14, distance: 62.4
click at [304, 6] on div "Organisaties" at bounding box center [303, 10] width 45 height 11
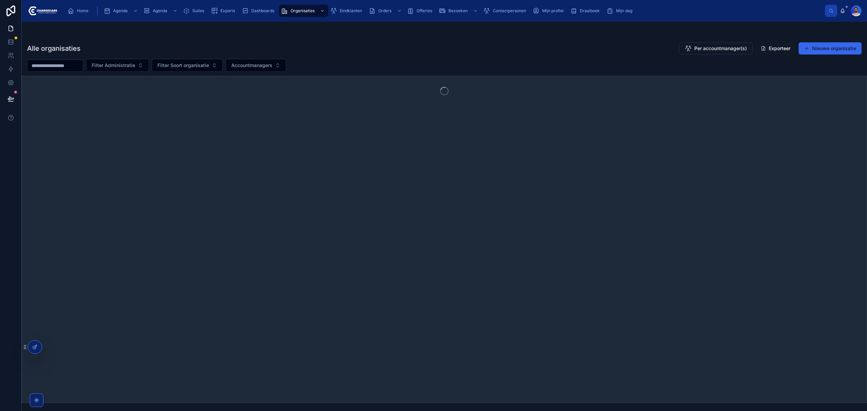
click at [352, 7] on div "Eindklanten" at bounding box center [347, 10] width 35 height 11
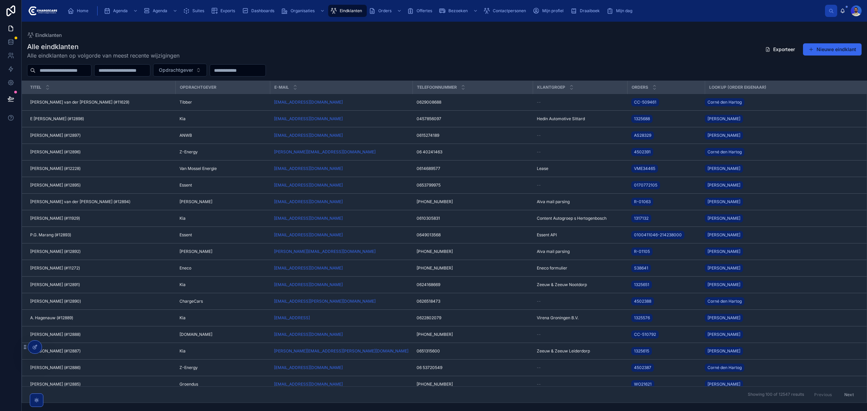
click at [75, 64] on div "Opdrachtgever" at bounding box center [444, 70] width 845 height 13
click at [76, 70] on input "text" at bounding box center [64, 70] width 56 height 9
type input "*******"
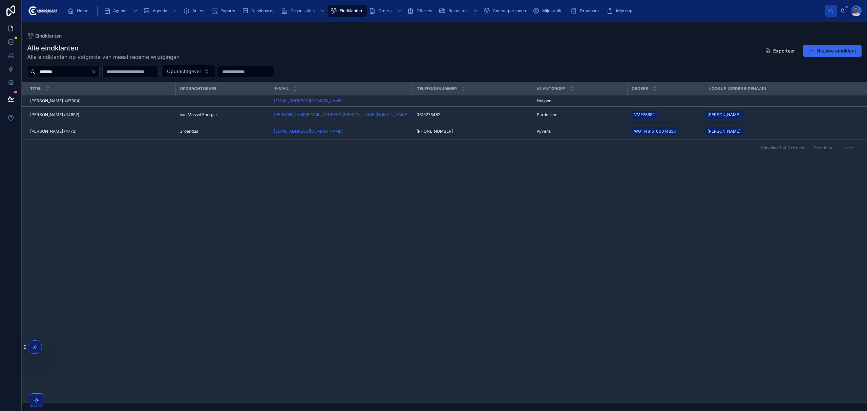
click at [53, 128] on td "Loes Geijsen (#773) Loes Geijsen (#773)" at bounding box center [98, 131] width 153 height 17
click at [55, 130] on span "Loes Geijsen (#773)" at bounding box center [53, 131] width 46 height 5
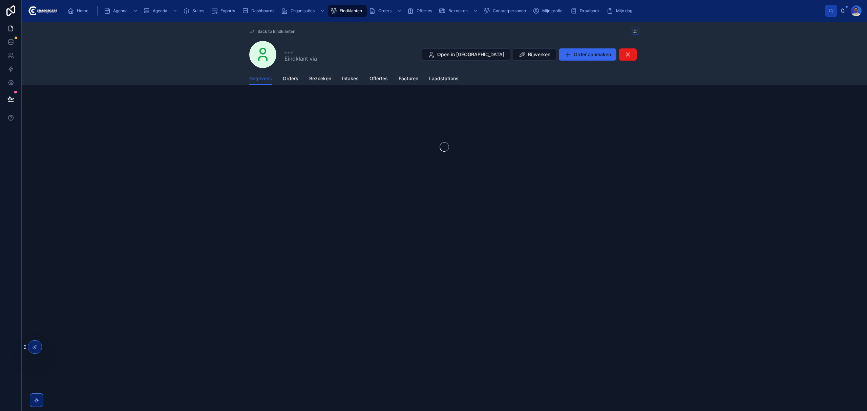
click at [319, 83] on link "Bezoeken" at bounding box center [320, 79] width 22 height 14
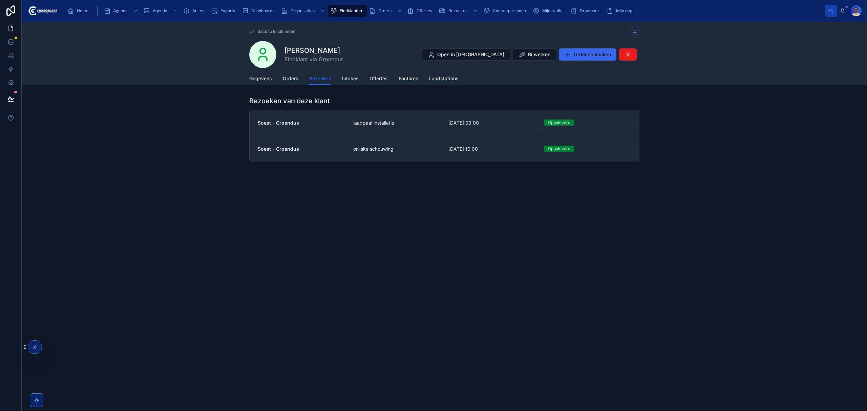
click at [355, 156] on link "Soest - Groendus on-site schouwing 16-7-2024 10:00 Opgeleverd" at bounding box center [443, 149] width 389 height 26
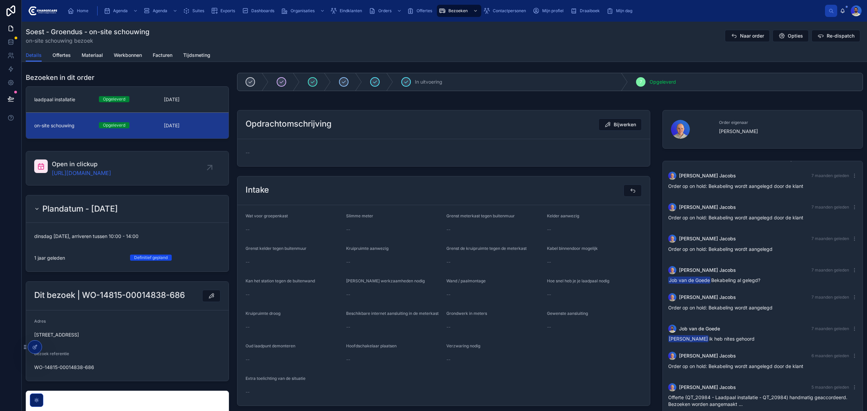
click at [111, 176] on link "https://app.clickup.com/t/86bzjbhf2" at bounding box center [81, 173] width 59 height 8
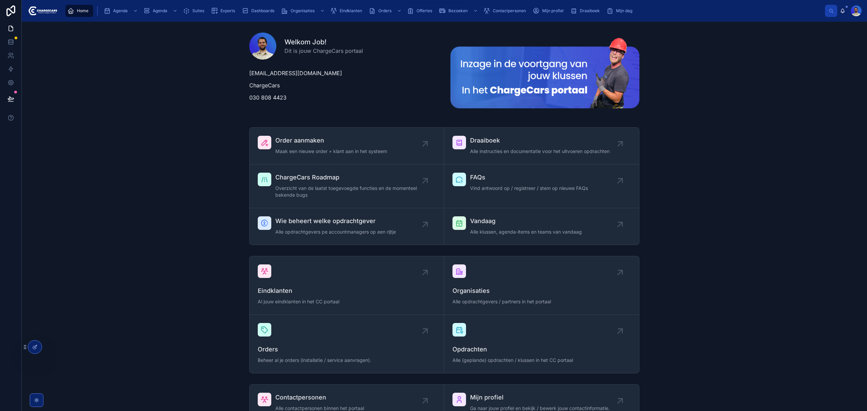
click at [374, 10] on icon "scrollable content" at bounding box center [372, 10] width 7 height 7
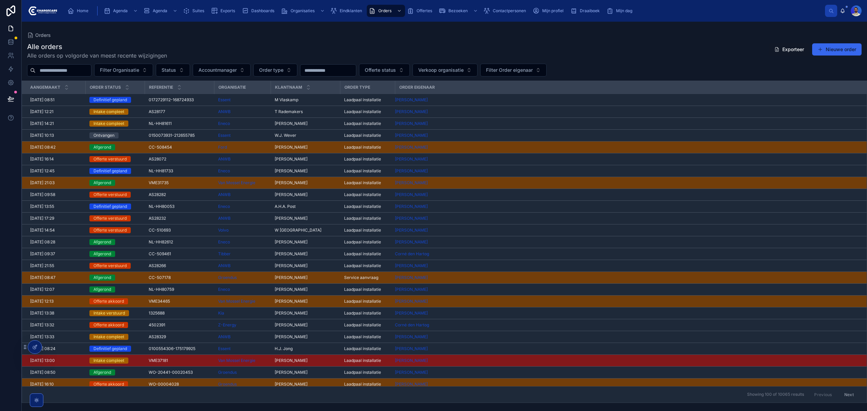
click at [72, 67] on input "text" at bounding box center [64, 70] width 56 height 9
paste input "**********"
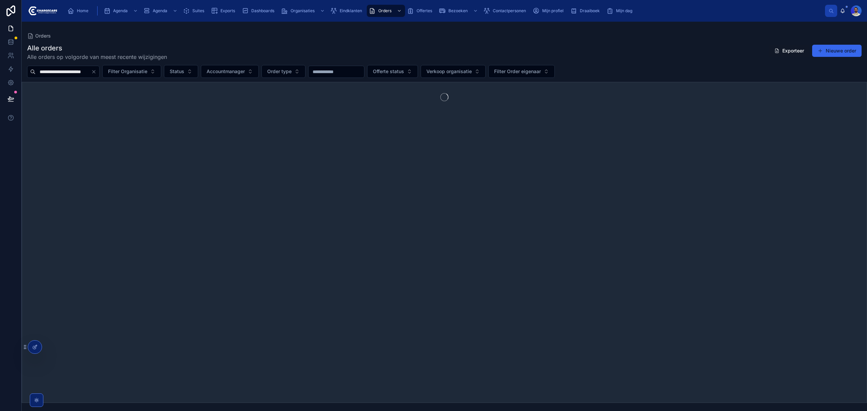
type input "**********"
click at [343, 11] on span "Eindklanten" at bounding box center [351, 10] width 22 height 5
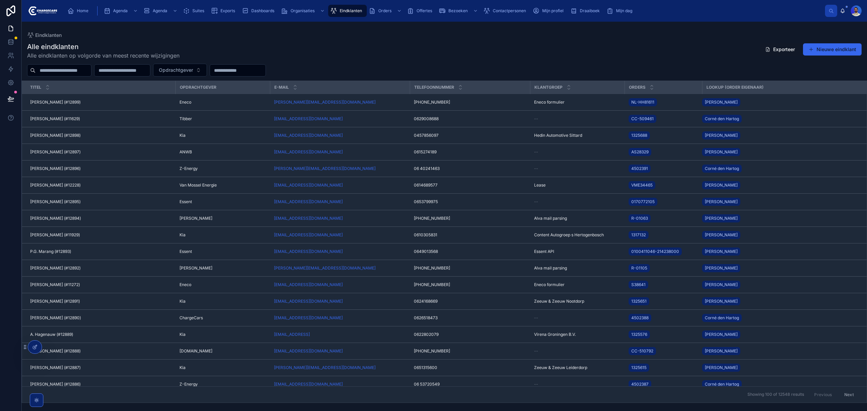
click at [91, 68] on input "text" at bounding box center [64, 70] width 56 height 9
paste input "**********"
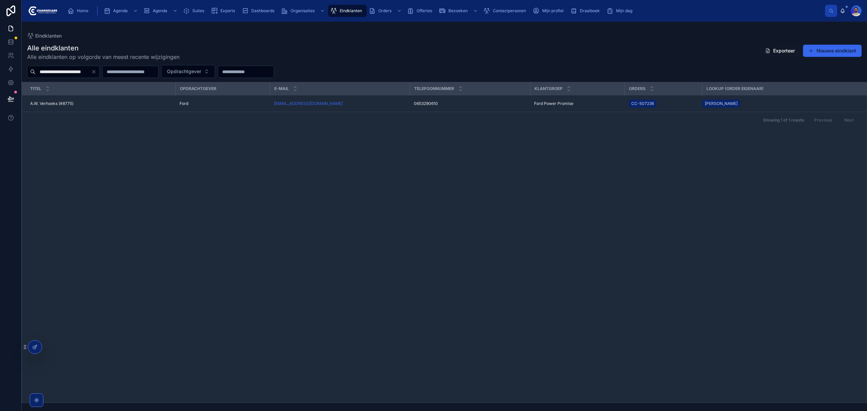
type input "**********"
click at [418, 104] on span "0653290610" at bounding box center [426, 103] width 24 height 5
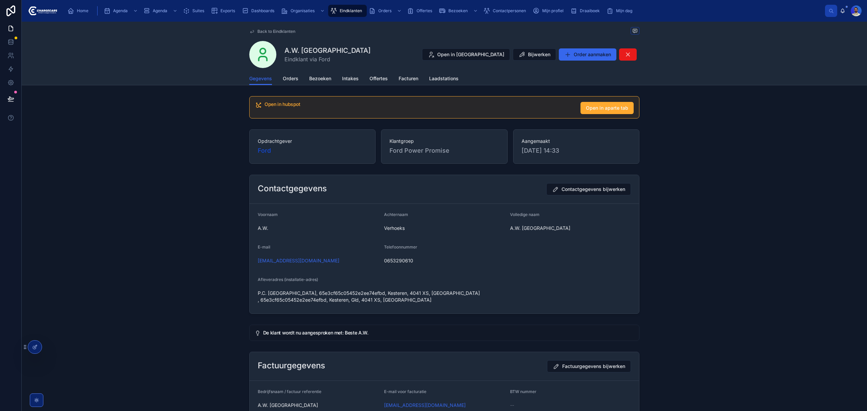
click at [283, 76] on span "Orders" at bounding box center [291, 78] width 16 height 7
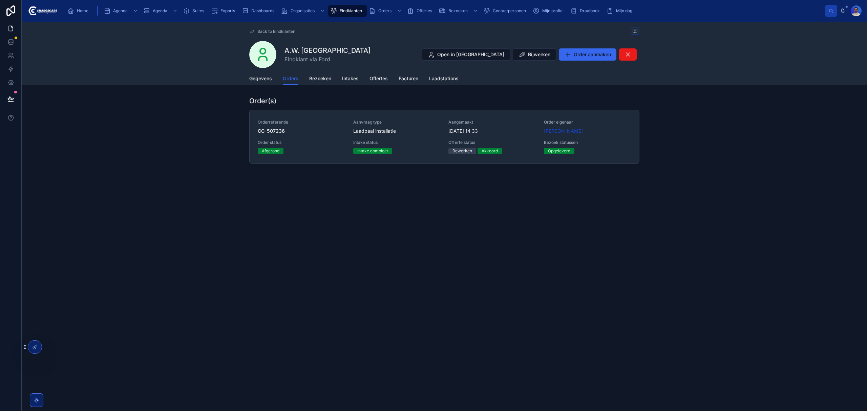
click at [466, 134] on span "[DATE] 14:33" at bounding box center [491, 131] width 87 height 7
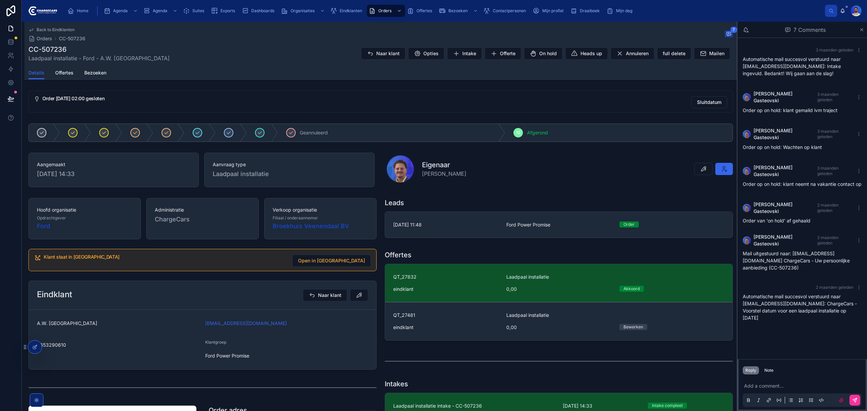
click at [760, 379] on div "Add a comment..." at bounding box center [801, 392] width 119 height 28
click at [762, 384] on p at bounding box center [803, 386] width 119 height 7
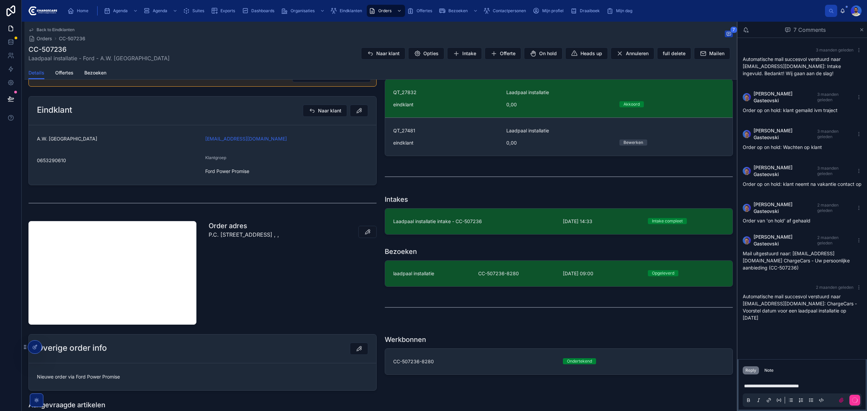
scroll to position [225, 0]
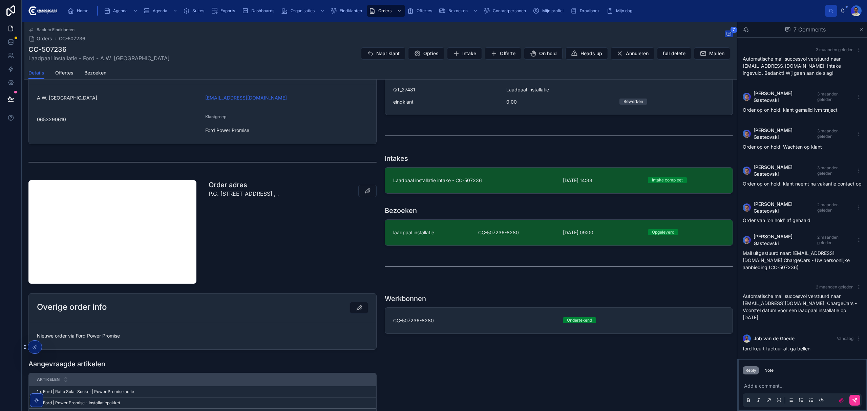
click at [447, 236] on div "laadpaal installatie" at bounding box center [431, 232] width 77 height 7
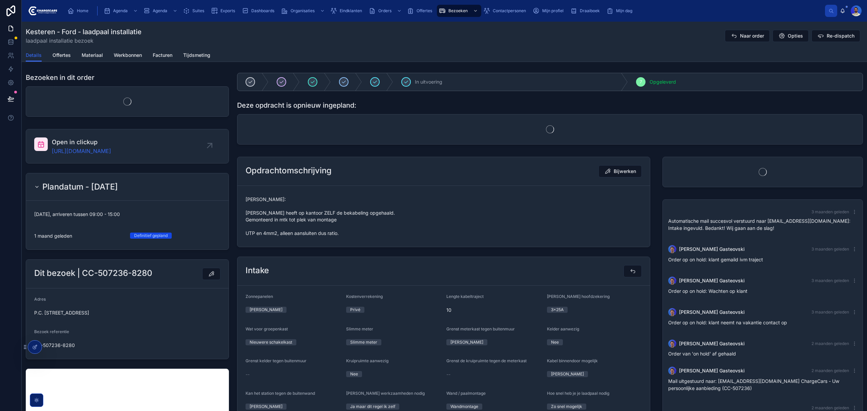
scroll to position [13, 0]
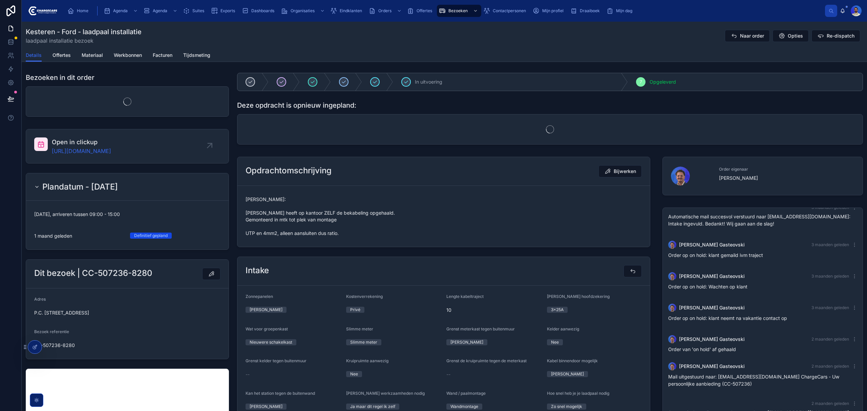
click at [315, 208] on span "[PERSON_NAME]: [PERSON_NAME] heeft op kantoor ZELF de bekabeling opgehaald. Gem…" at bounding box center [443, 216] width 396 height 41
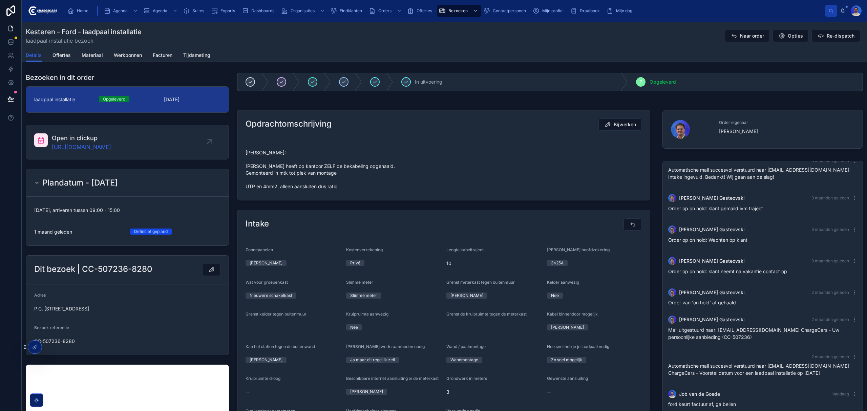
click at [278, 172] on span "[PERSON_NAME]: [PERSON_NAME] heeft op kantoor ZELF de bekabeling opgehaald. Gem…" at bounding box center [443, 169] width 396 height 41
click at [315, 181] on span "[PERSON_NAME]: [PERSON_NAME] heeft op kantoor ZELF de bekabeling opgehaald. Gem…" at bounding box center [443, 169] width 396 height 41
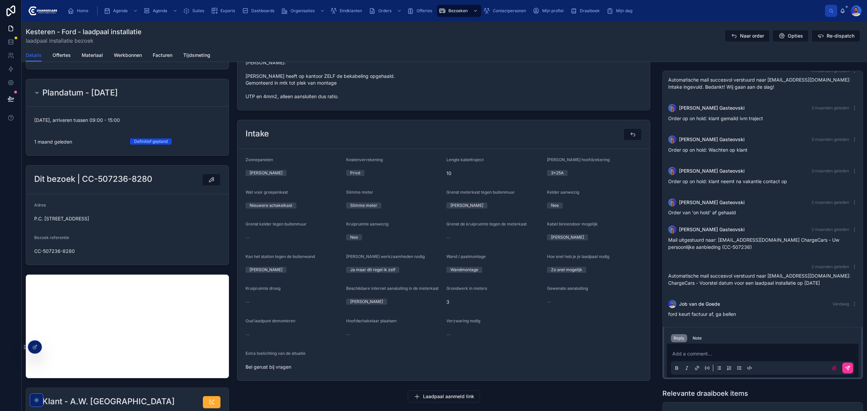
scroll to position [0, 0]
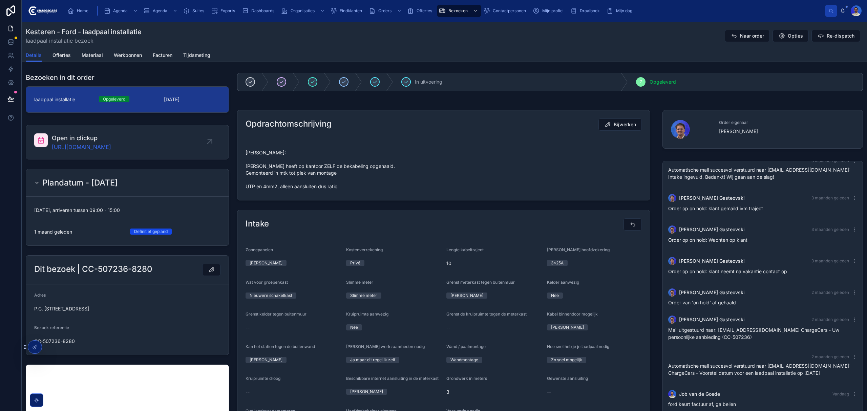
click at [111, 145] on link "[URL][DOMAIN_NAME]" at bounding box center [81, 147] width 59 height 8
